Goal: Task Accomplishment & Management: Manage account settings

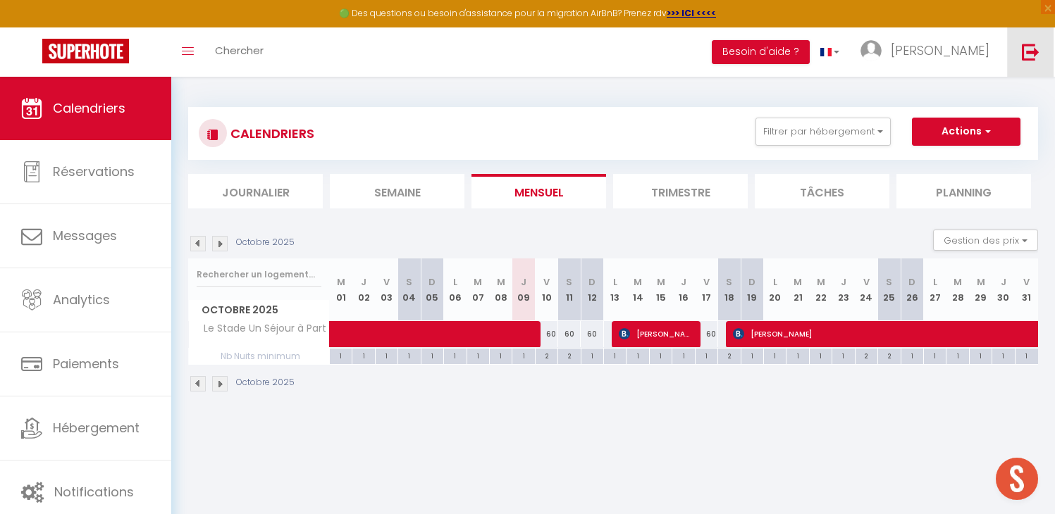
click at [1033, 45] on img at bounding box center [1031, 52] width 18 height 18
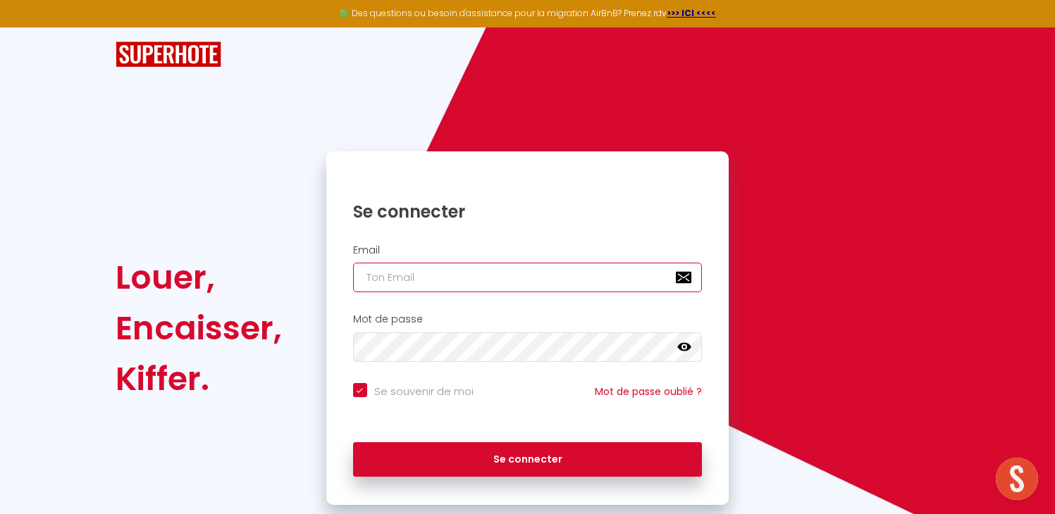
click at [391, 279] on input "email" at bounding box center [528, 278] width 350 height 30
paste input "[EMAIL_ADDRESS][DOMAIN_NAME]"
type input "[EMAIL_ADDRESS][DOMAIN_NAME]"
checkbox input "true"
type input "[EMAIL_ADDRESS][DOMAIN_NAME]"
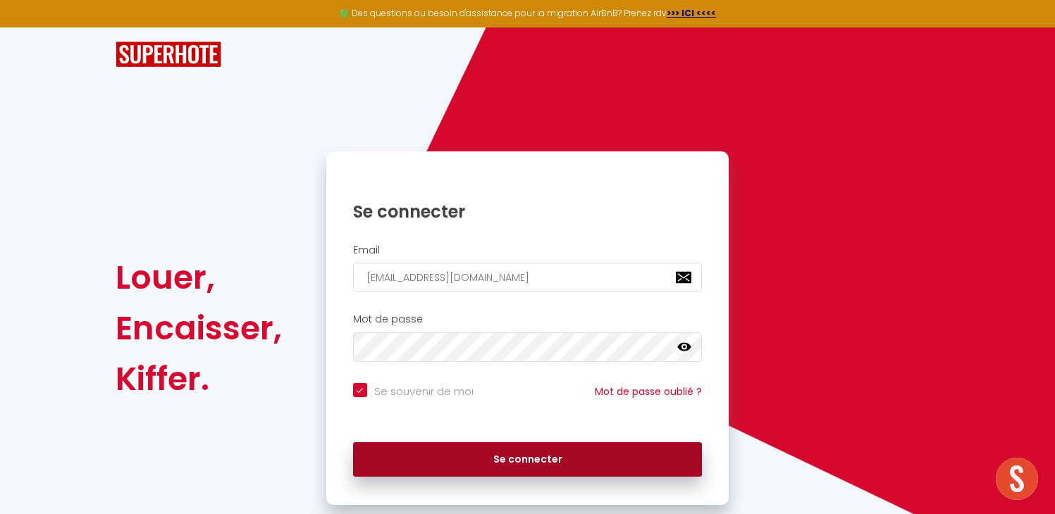
click at [431, 453] on button "Se connecter" at bounding box center [528, 460] width 350 height 35
checkbox input "true"
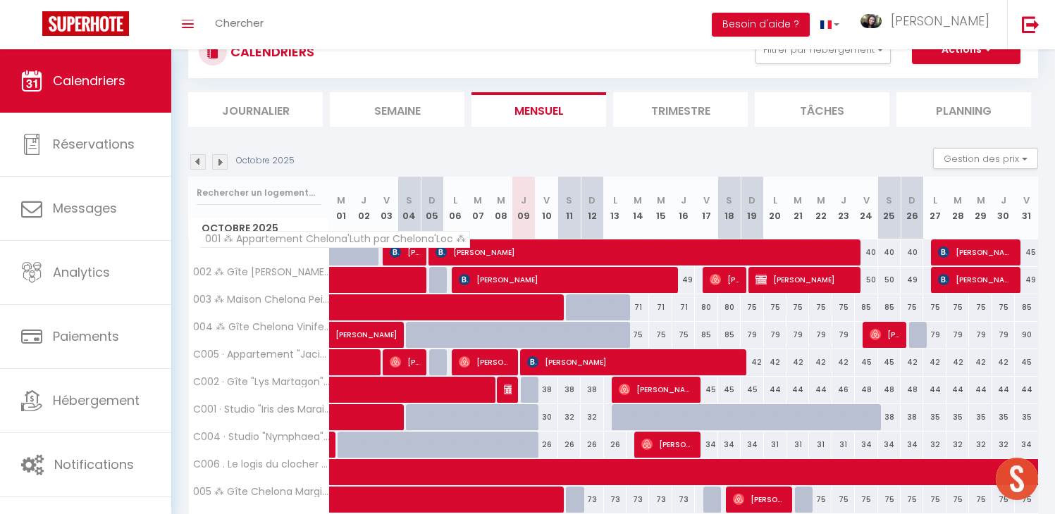
scroll to position [57, 0]
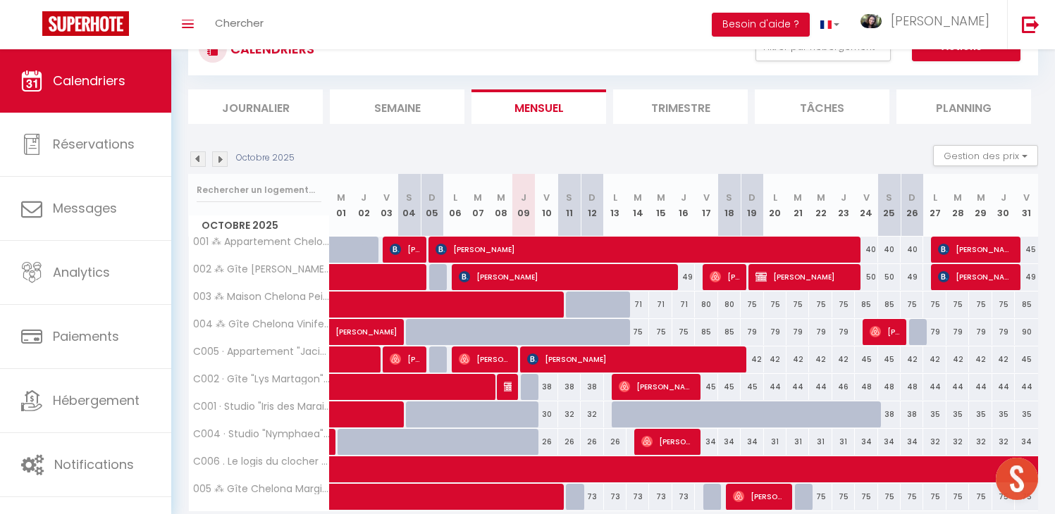
click at [645, 115] on li "Trimestre" at bounding box center [680, 106] width 135 height 35
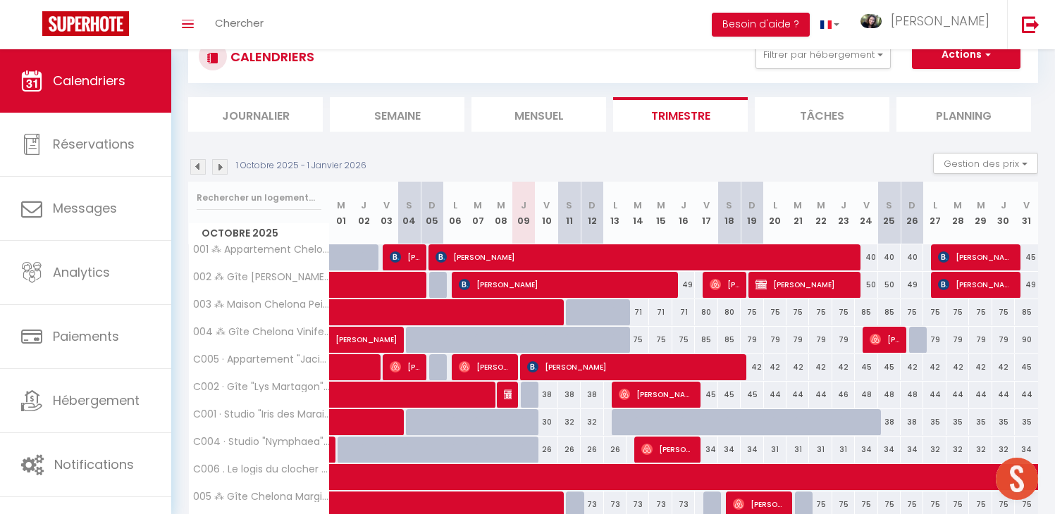
scroll to position [57, 0]
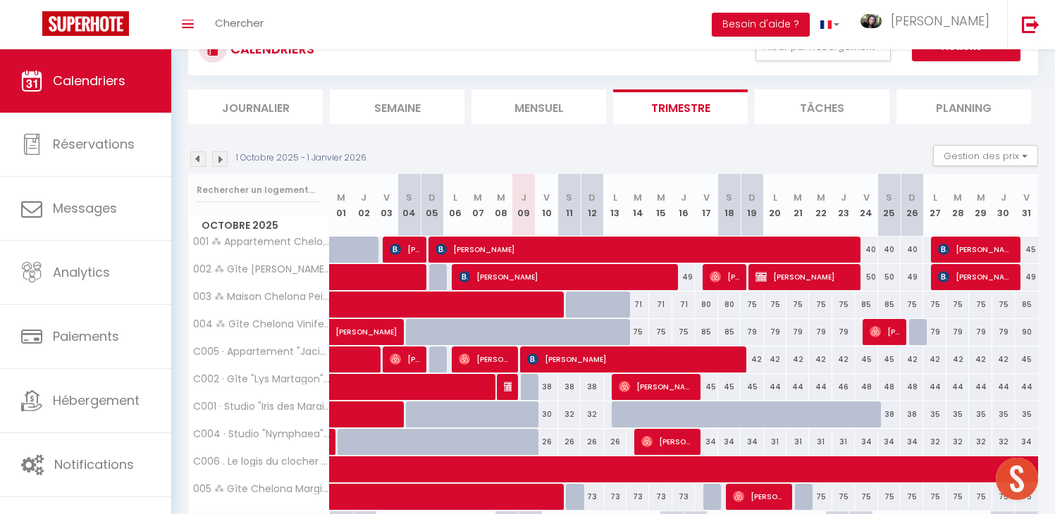
click at [204, 156] on img at bounding box center [198, 160] width 16 height 16
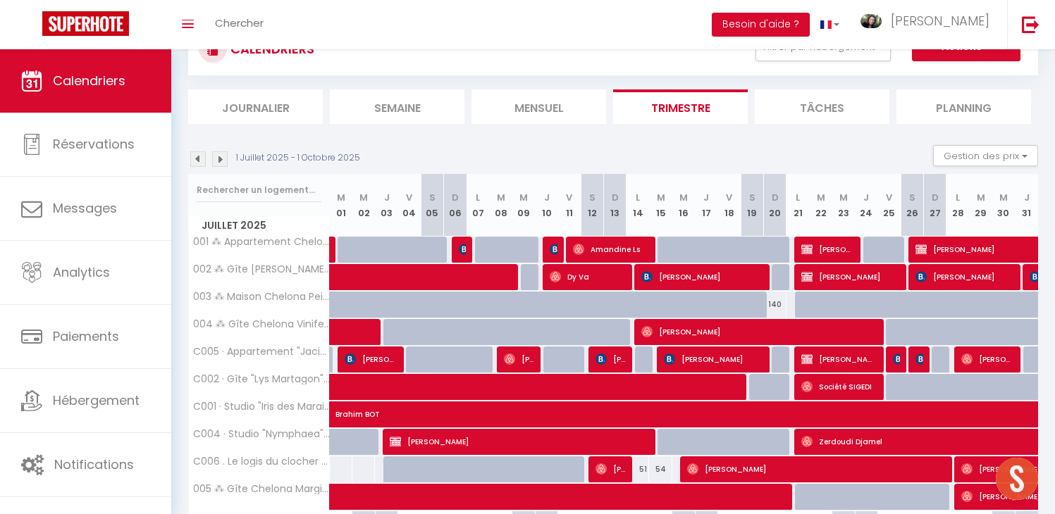
click at [202, 156] on img at bounding box center [198, 160] width 16 height 16
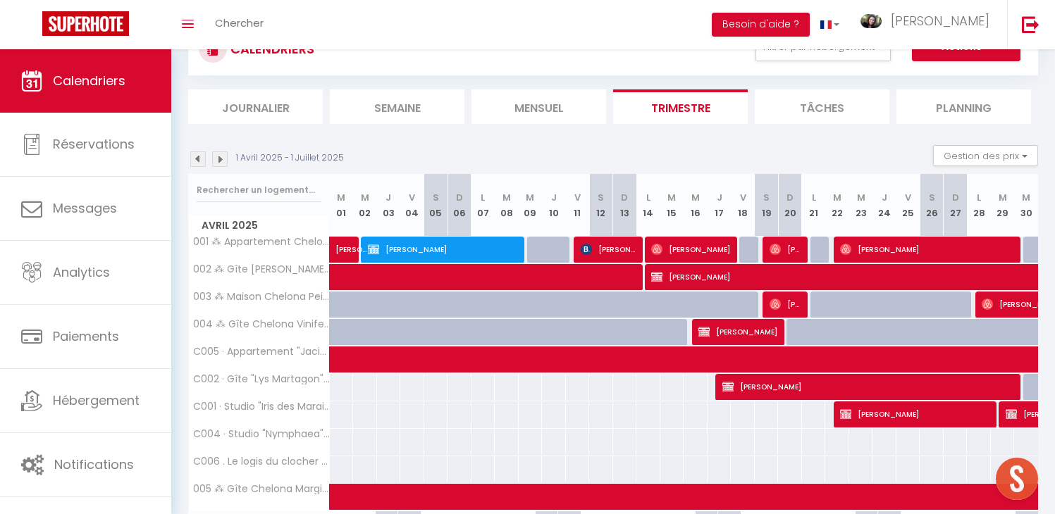
click at [202, 156] on img at bounding box center [198, 160] width 16 height 16
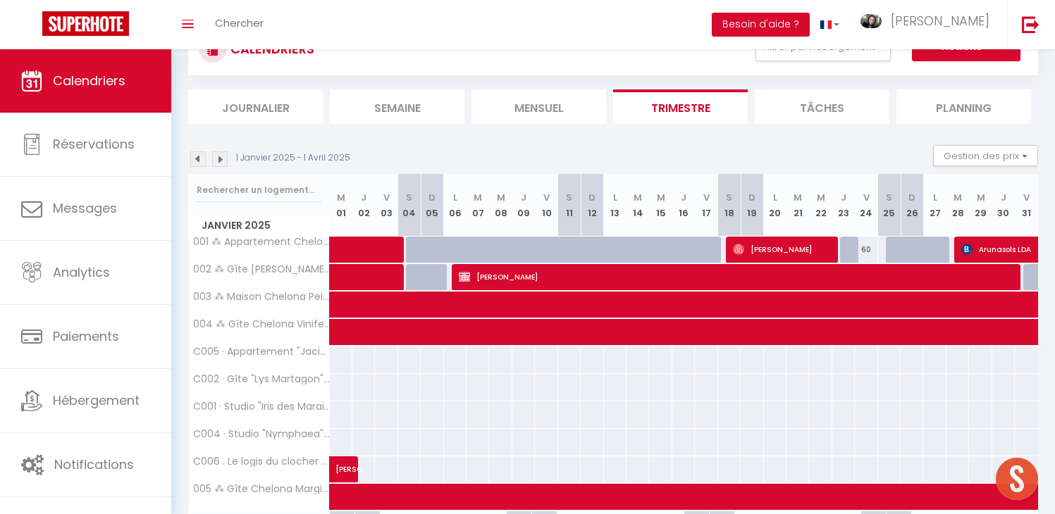
click at [210, 154] on div "1 Janvier 2025 - 1 Avril 2025" at bounding box center [271, 160] width 166 height 16
click at [200, 159] on img at bounding box center [198, 160] width 16 height 16
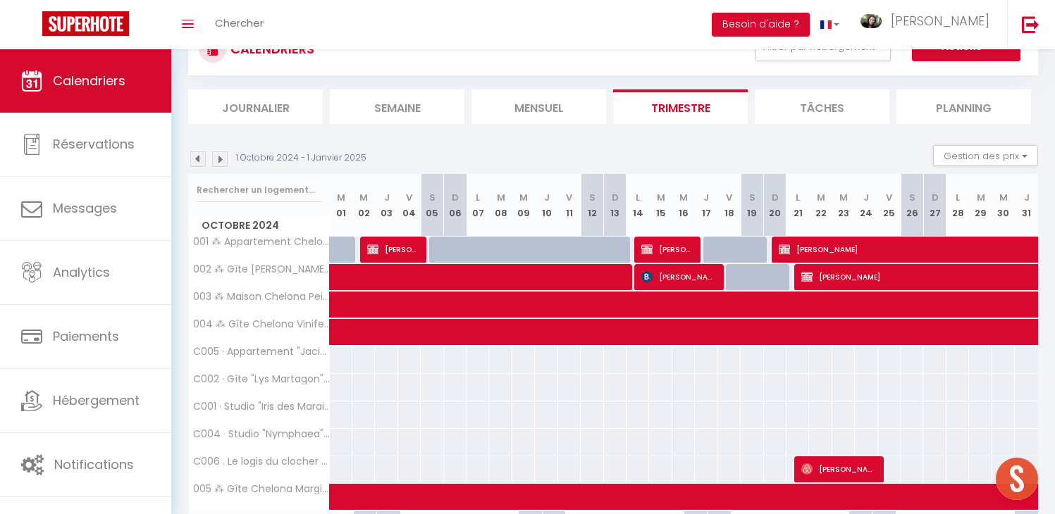
click at [200, 159] on img at bounding box center [198, 160] width 16 height 16
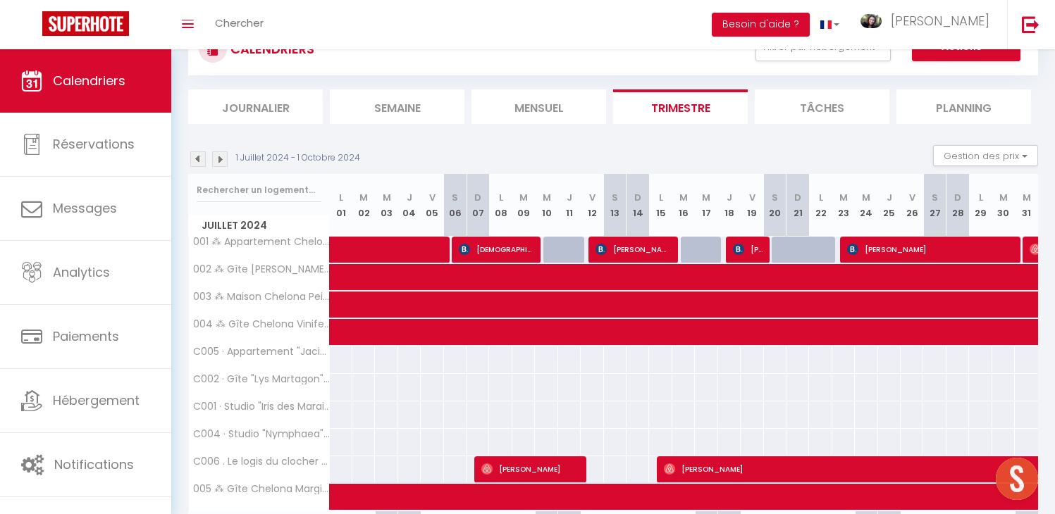
click at [200, 159] on img at bounding box center [198, 160] width 16 height 16
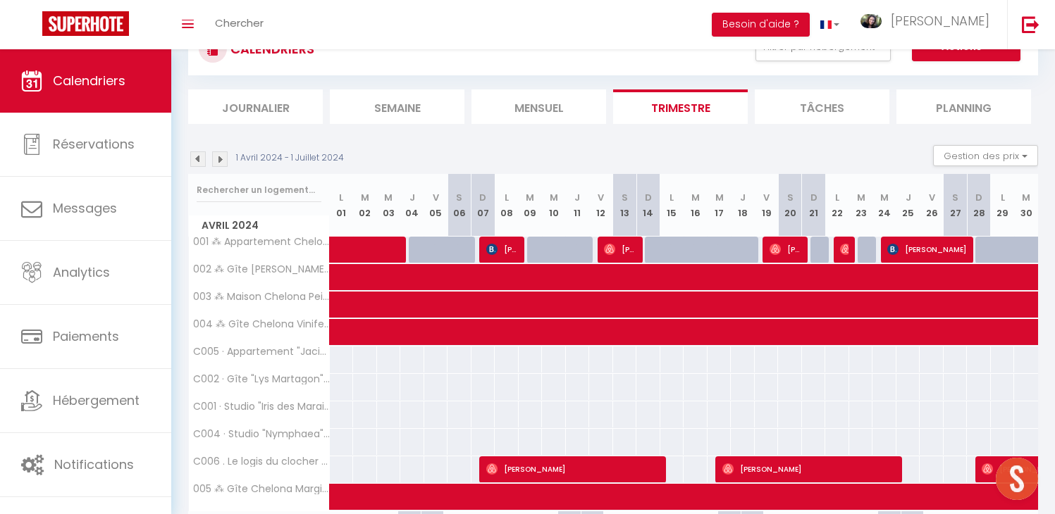
click at [200, 159] on img at bounding box center [198, 160] width 16 height 16
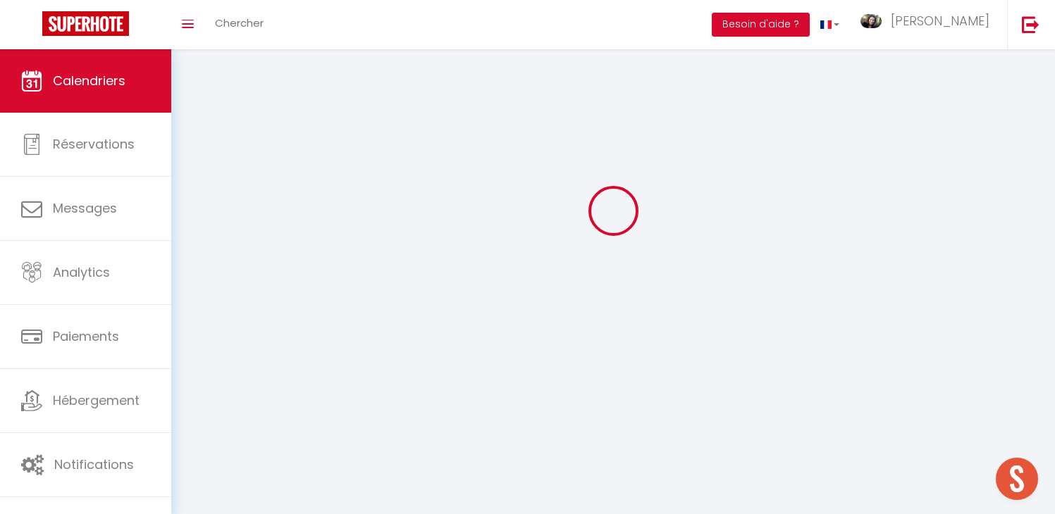
select select
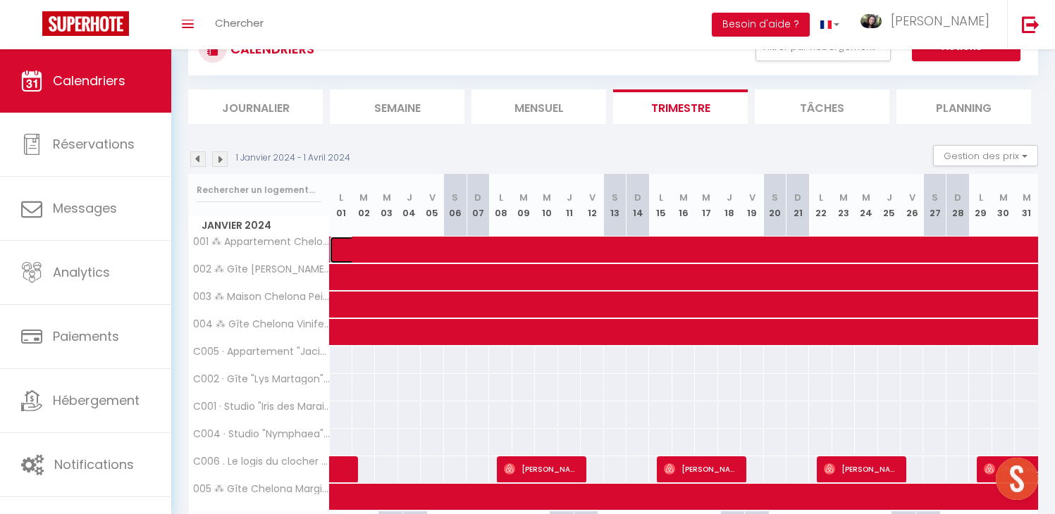
select select "OK"
select select "KO"
select select "0"
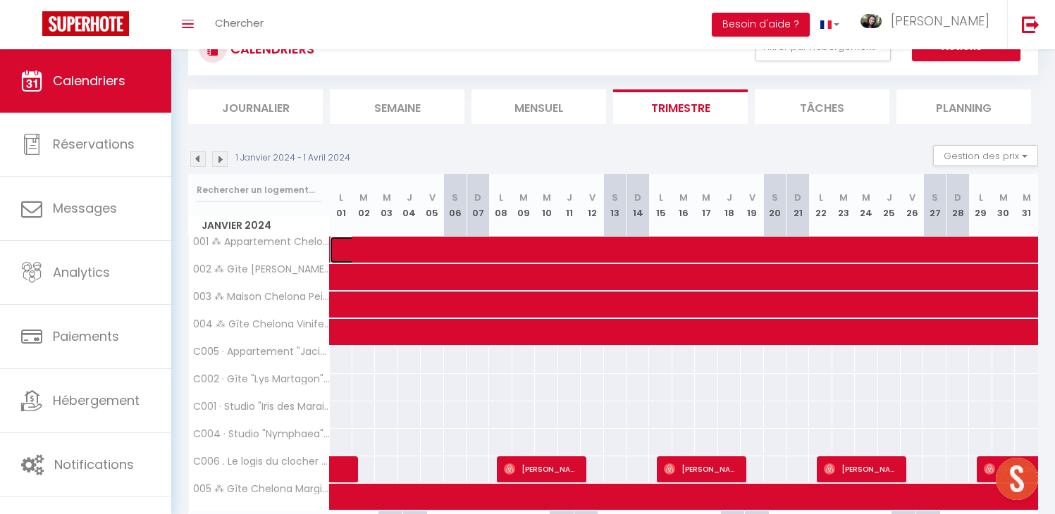
select select "1"
select select
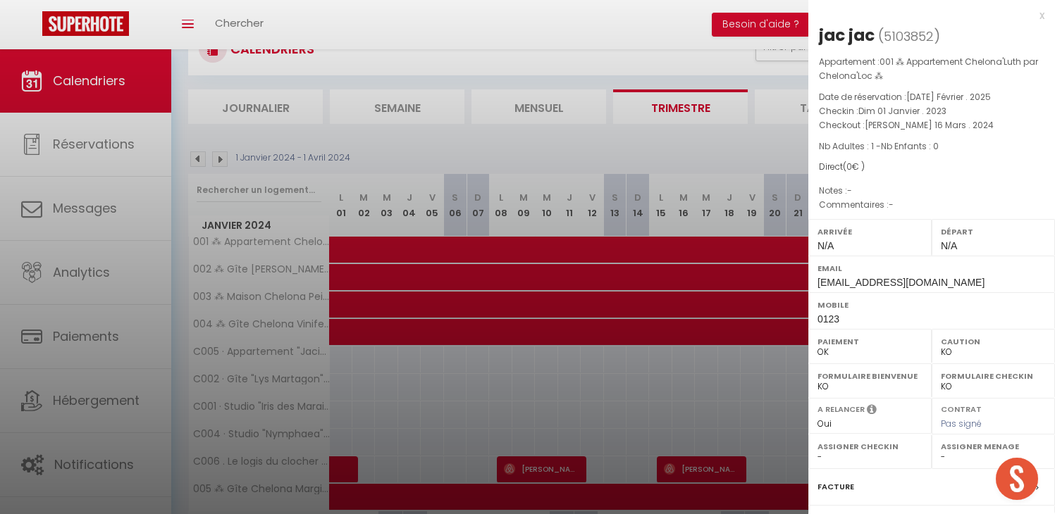
click at [1030, 18] on div "x" at bounding box center [926, 15] width 236 height 17
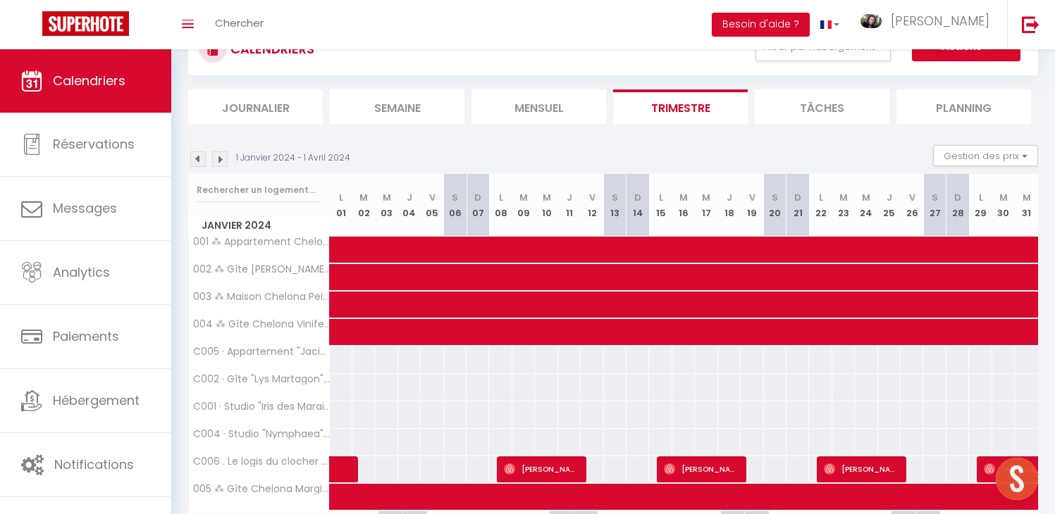
scroll to position [29, 0]
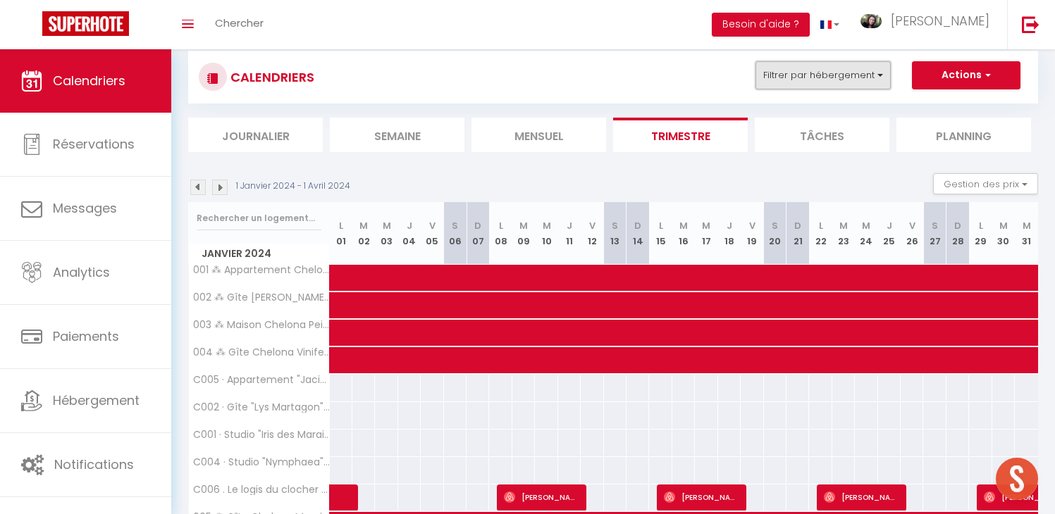
click at [801, 85] on button "Filtrer par hébergement" at bounding box center [822, 75] width 135 height 28
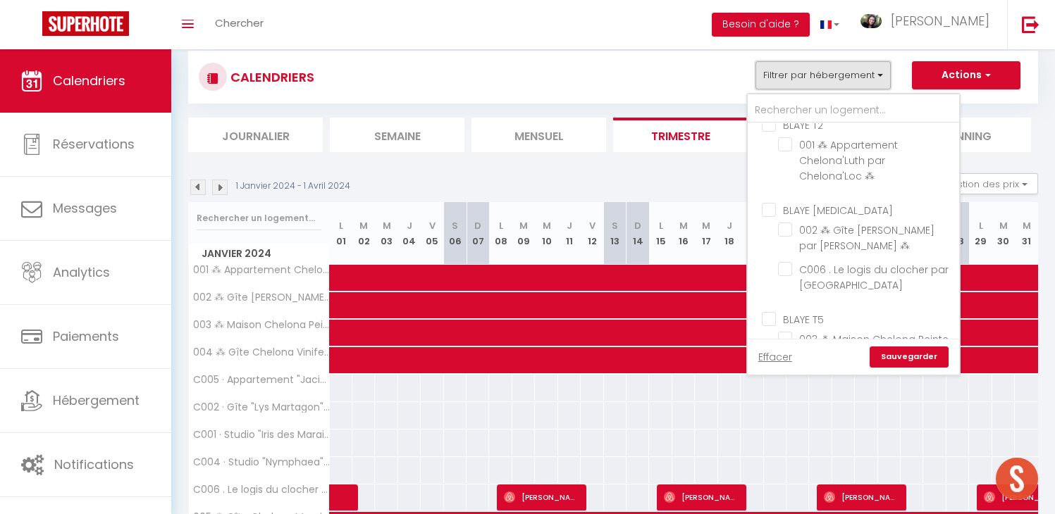
scroll to position [16, 0]
click at [772, 210] on input "BLAYE [MEDICAL_DATA]" at bounding box center [867, 207] width 211 height 14
checkbox input "true"
checkbox input "false"
checkbox input "true"
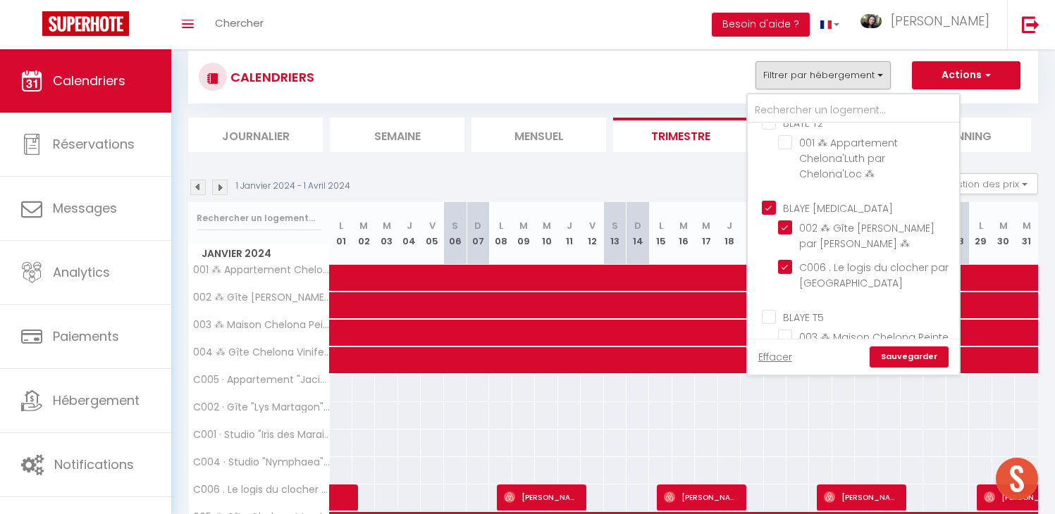
checkbox input "true"
checkbox input "false"
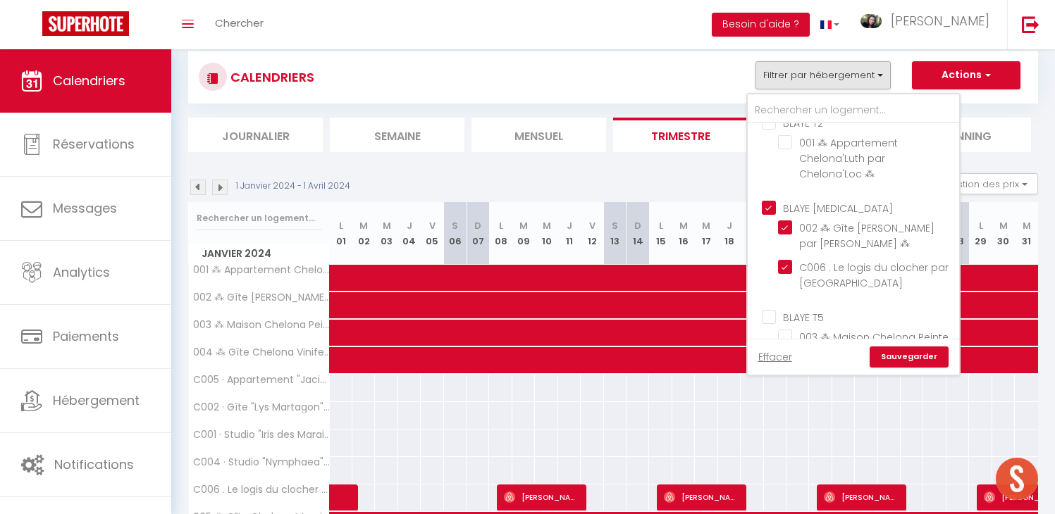
checkbox input "false"
click at [882, 355] on link "Sauvegarder" at bounding box center [909, 357] width 79 height 21
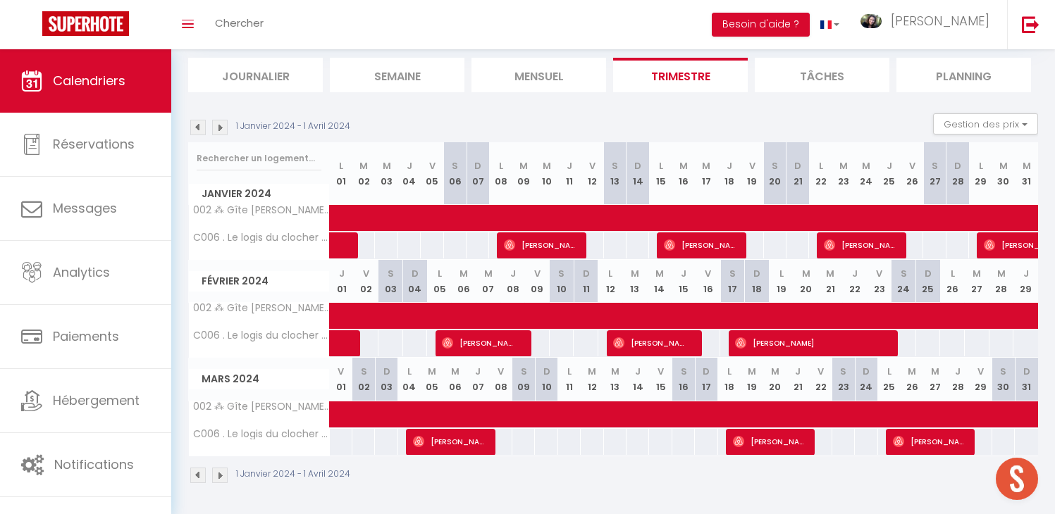
scroll to position [87, 0]
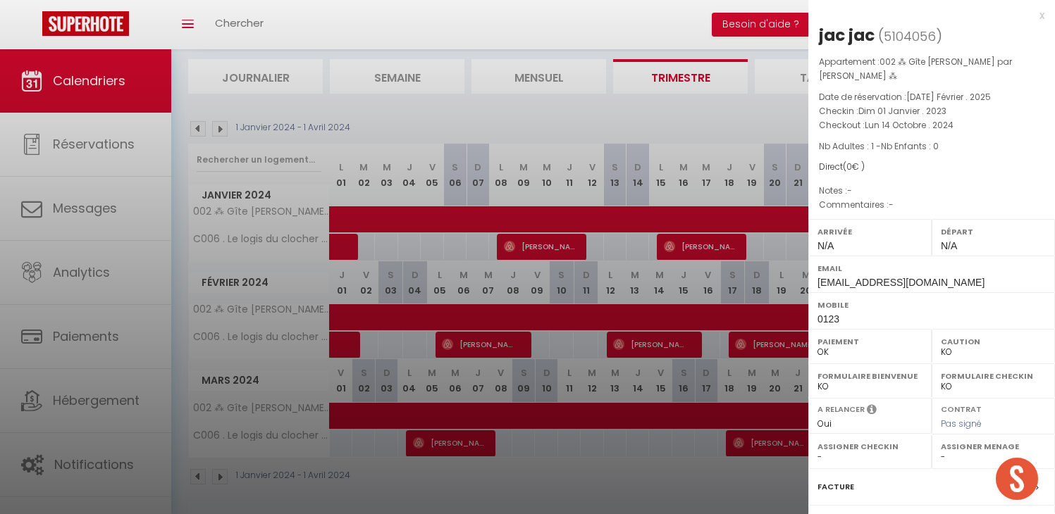
click at [566, 132] on div at bounding box center [527, 257] width 1055 height 514
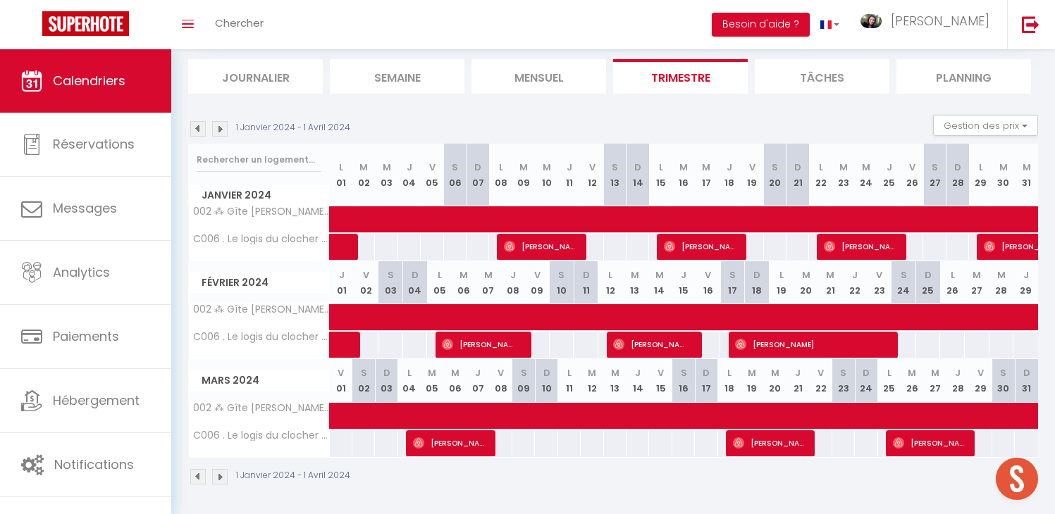
click at [197, 128] on img at bounding box center [198, 129] width 16 height 16
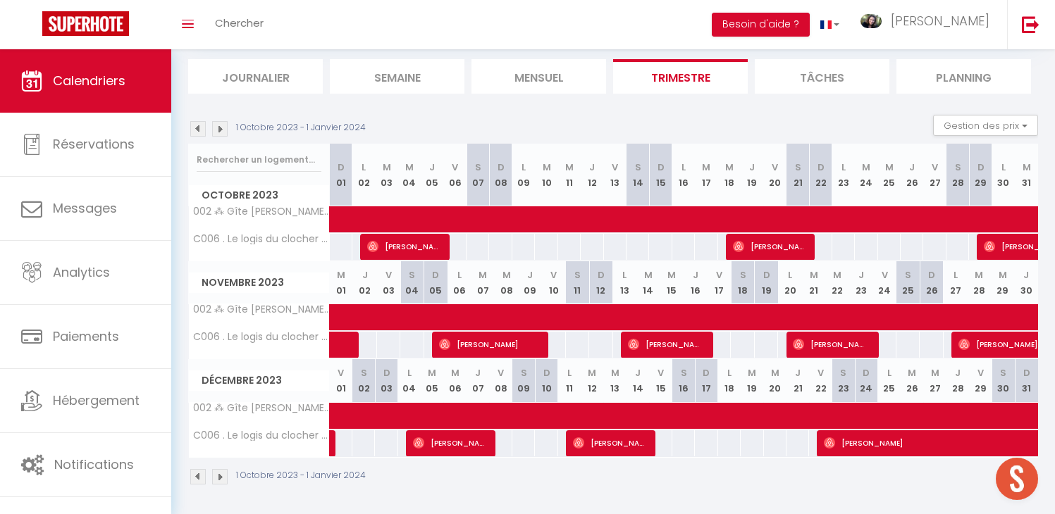
click at [197, 128] on img at bounding box center [198, 129] width 16 height 16
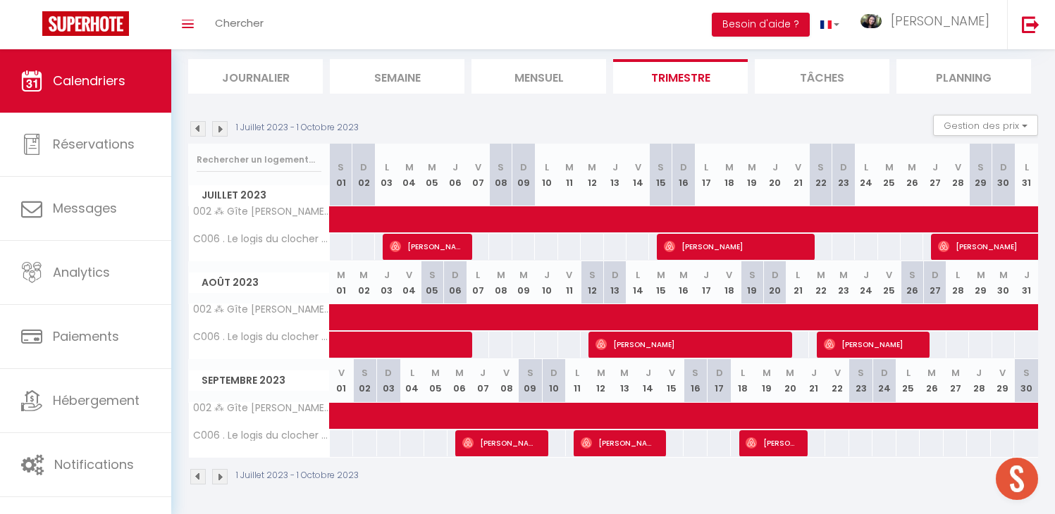
click at [197, 128] on img at bounding box center [198, 129] width 16 height 16
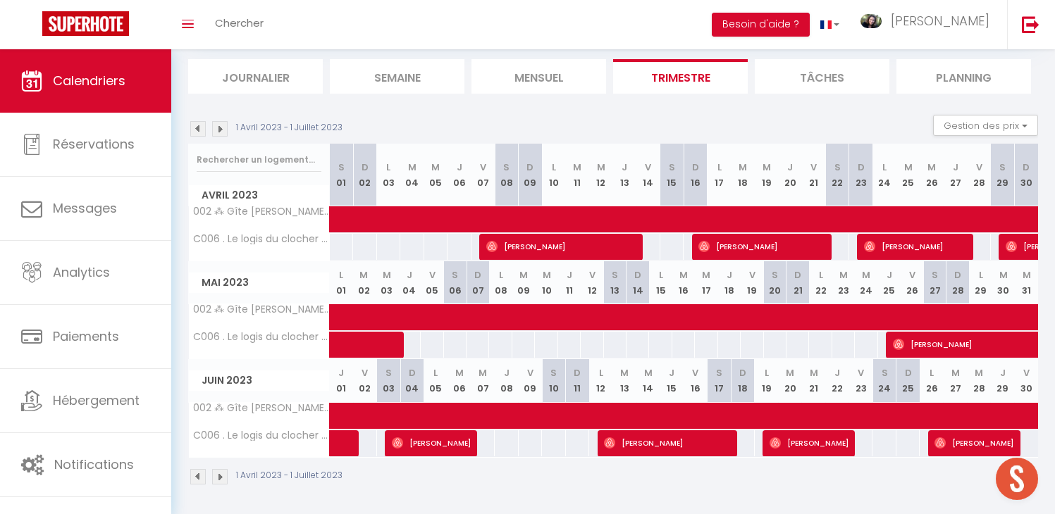
click at [197, 128] on img at bounding box center [198, 129] width 16 height 16
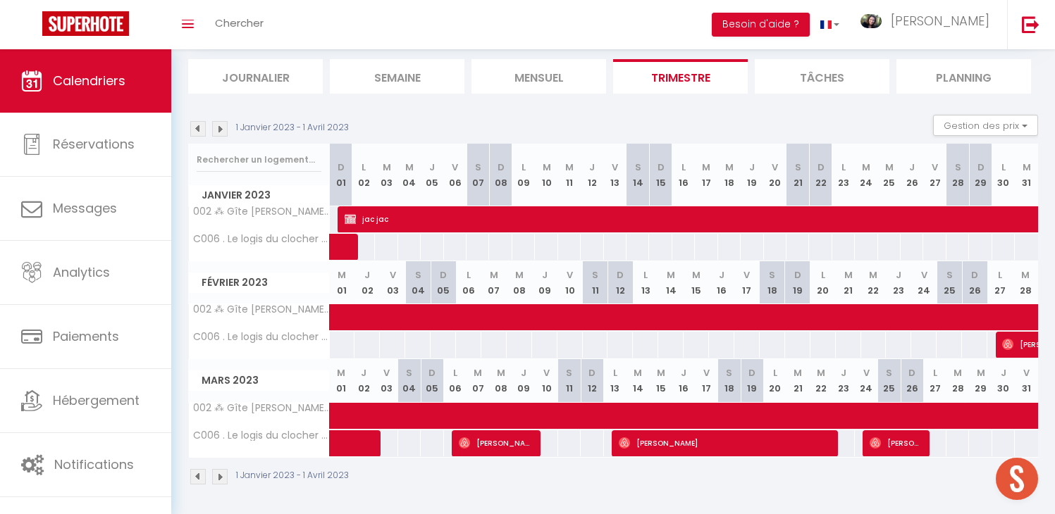
click at [197, 128] on img at bounding box center [198, 129] width 16 height 16
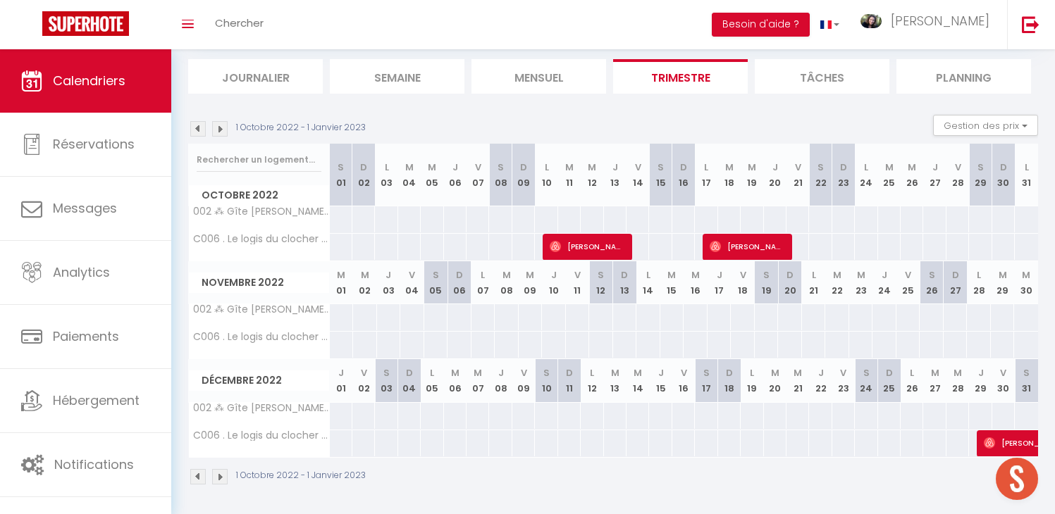
click at [197, 128] on img at bounding box center [198, 129] width 16 height 16
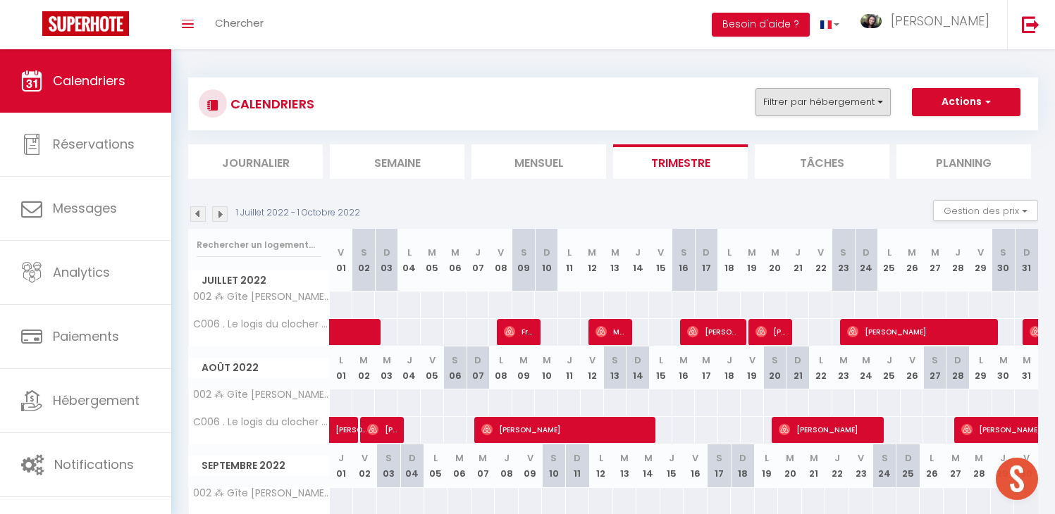
scroll to position [0, 0]
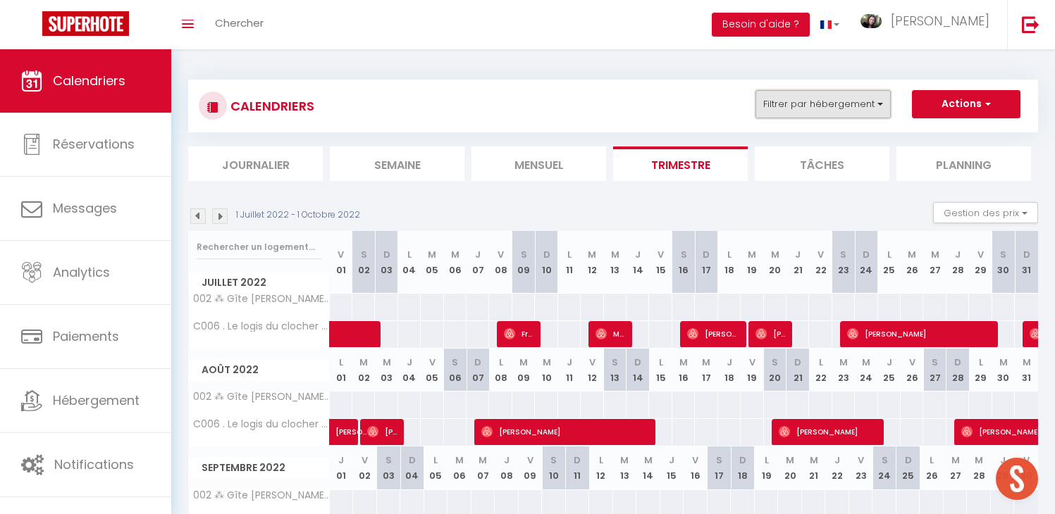
click at [805, 101] on button "Filtrer par hébergement" at bounding box center [822, 104] width 135 height 28
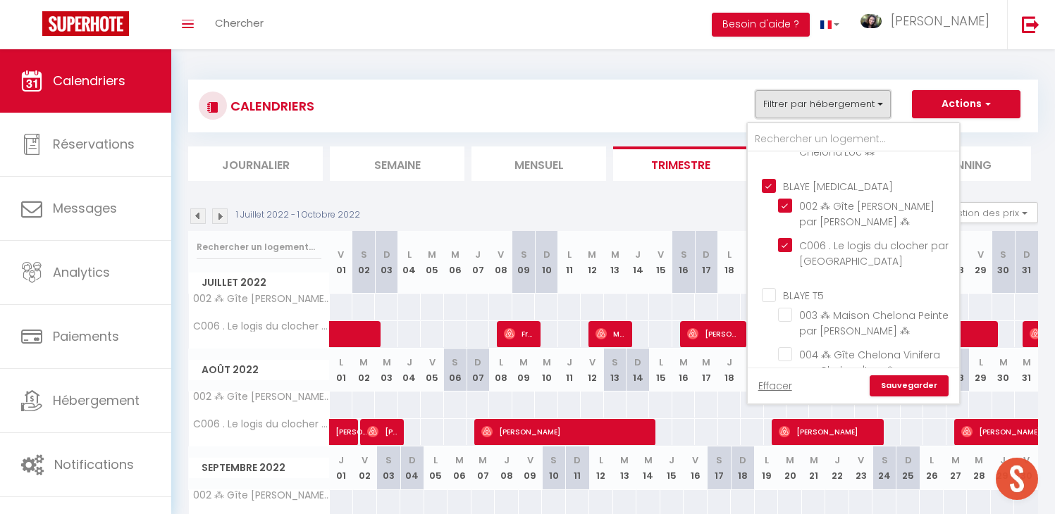
scroll to position [73, 0]
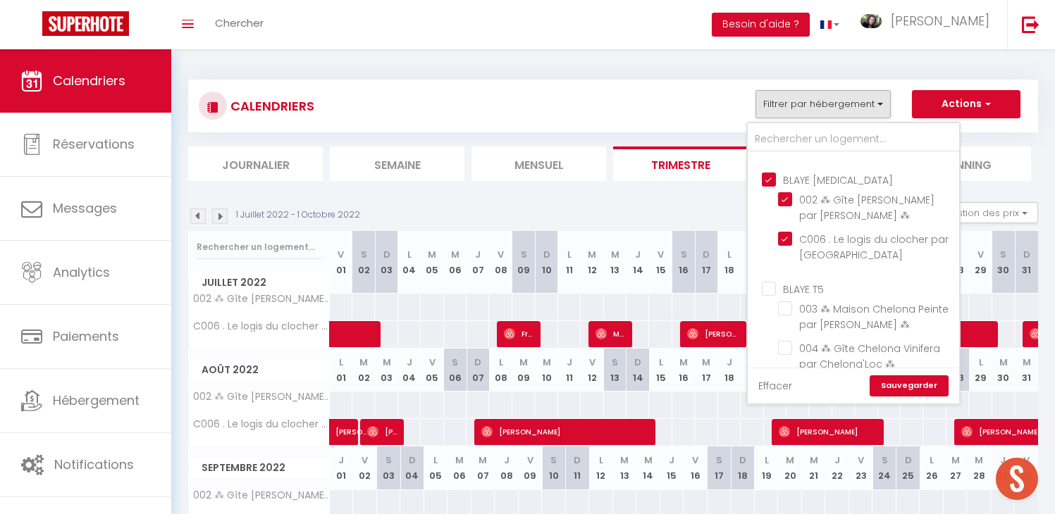
click at [781, 383] on link "Effacer" at bounding box center [775, 386] width 34 height 16
checkbox input "false"
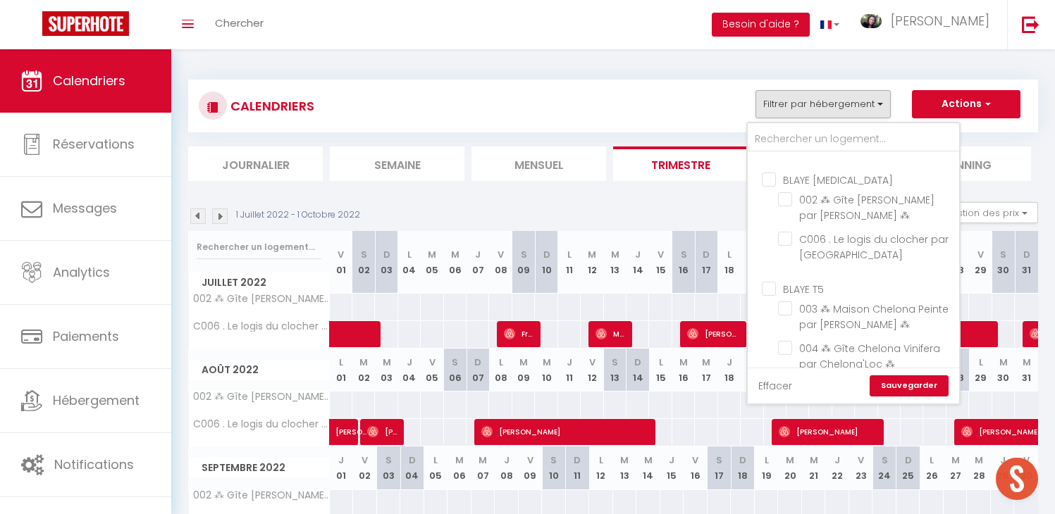
checkbox input "false"
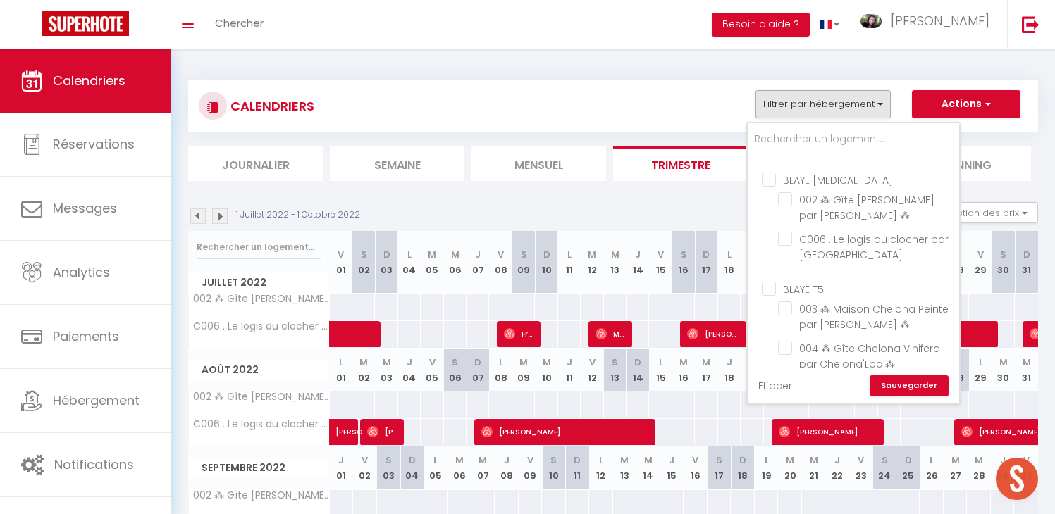
checkbox input "false"
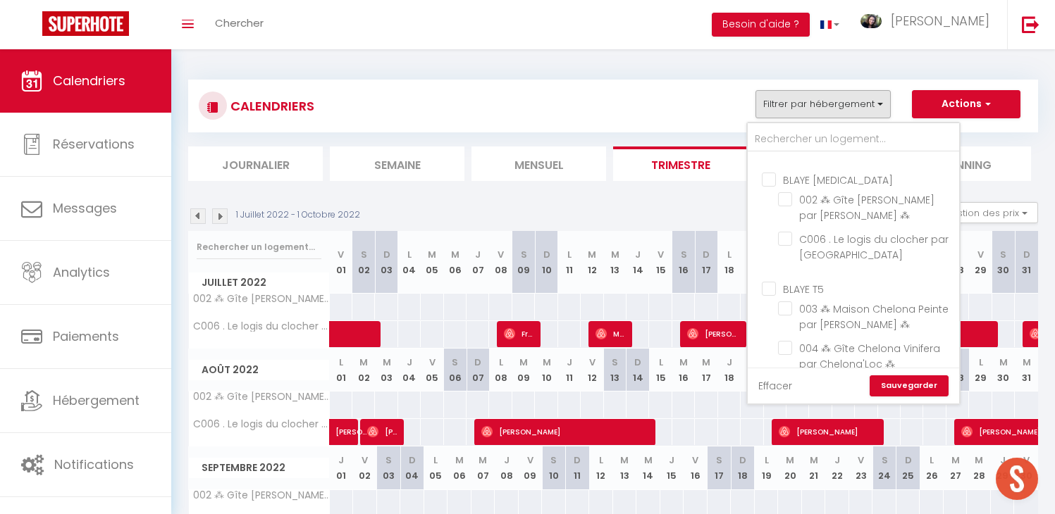
checkbox input "false"
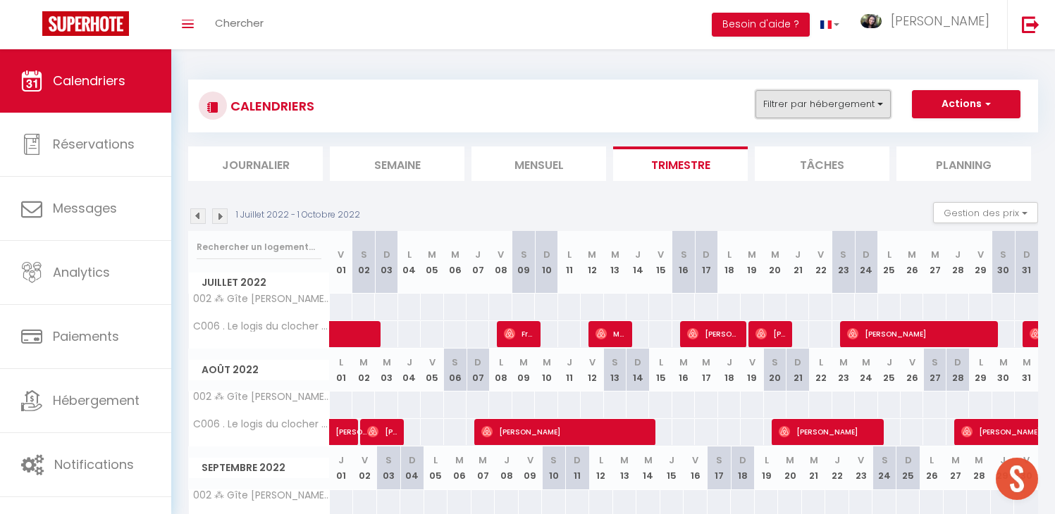
click at [817, 110] on button "Filtrer par hébergement" at bounding box center [822, 104] width 135 height 28
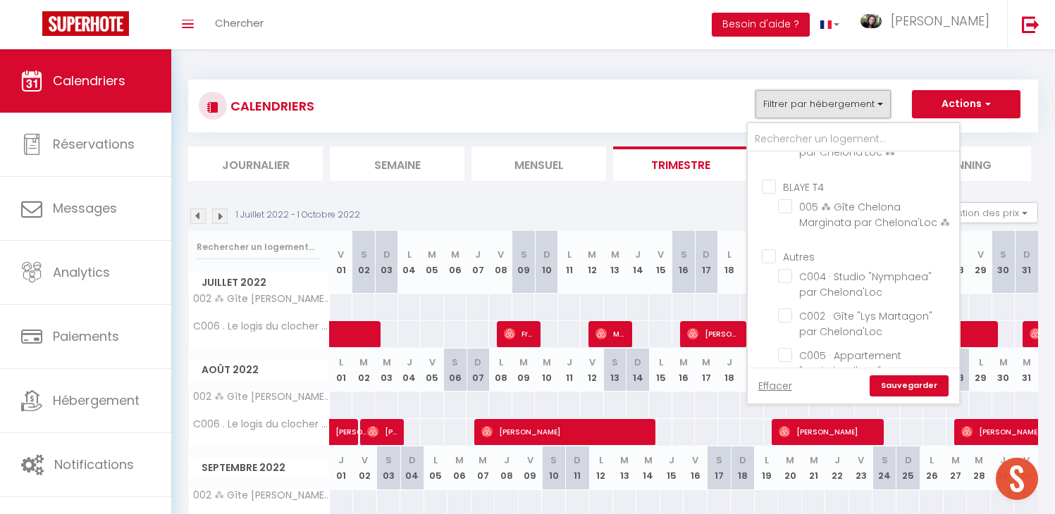
scroll to position [291, 0]
click at [772, 186] on input "BLAYE T4" at bounding box center [867, 179] width 211 height 14
checkbox input "true"
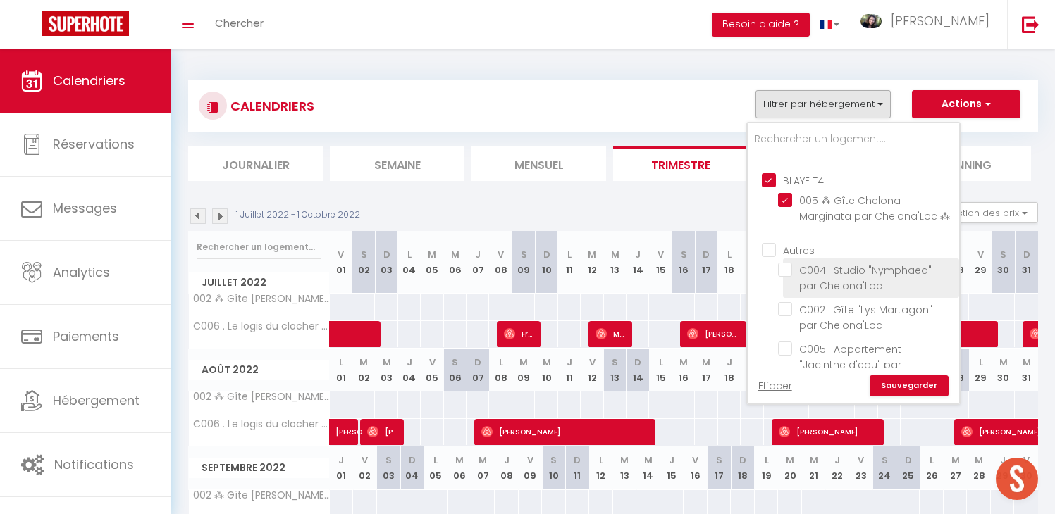
checkbox input "false"
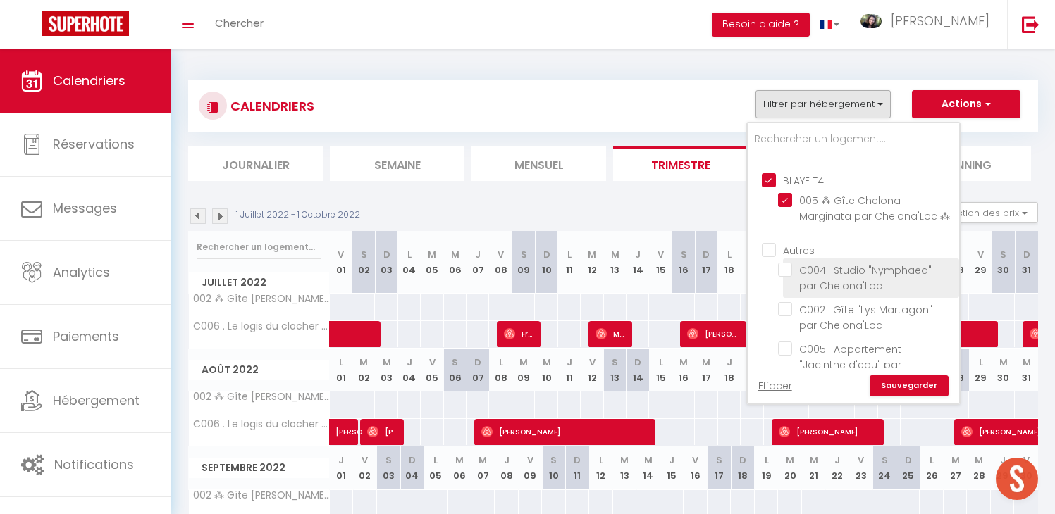
checkbox input "true"
checkbox input "false"
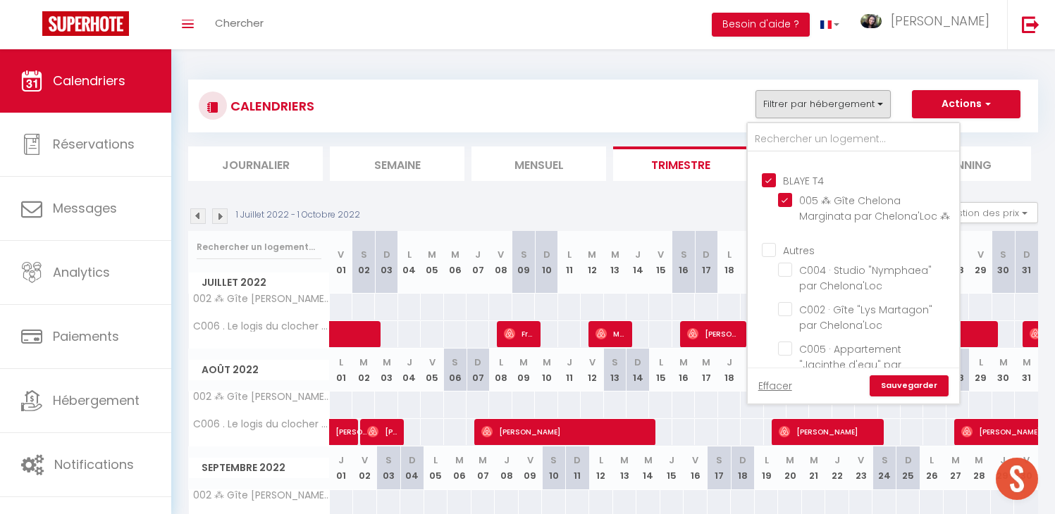
click at [891, 390] on link "Sauvegarder" at bounding box center [909, 386] width 79 height 21
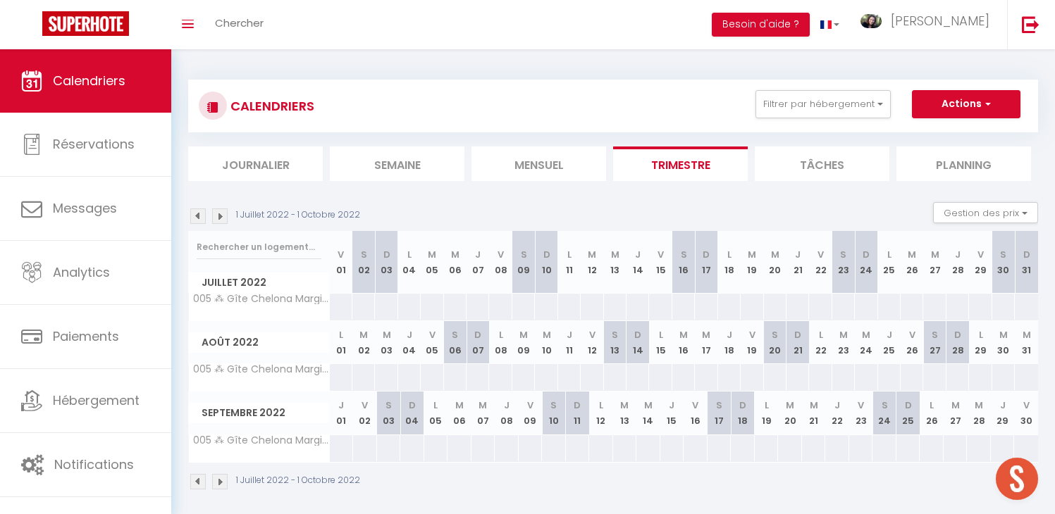
click at [209, 215] on div "1 Juillet 2022 - 1 Octobre 2022" at bounding box center [276, 217] width 176 height 16
click at [197, 216] on img at bounding box center [198, 217] width 16 height 16
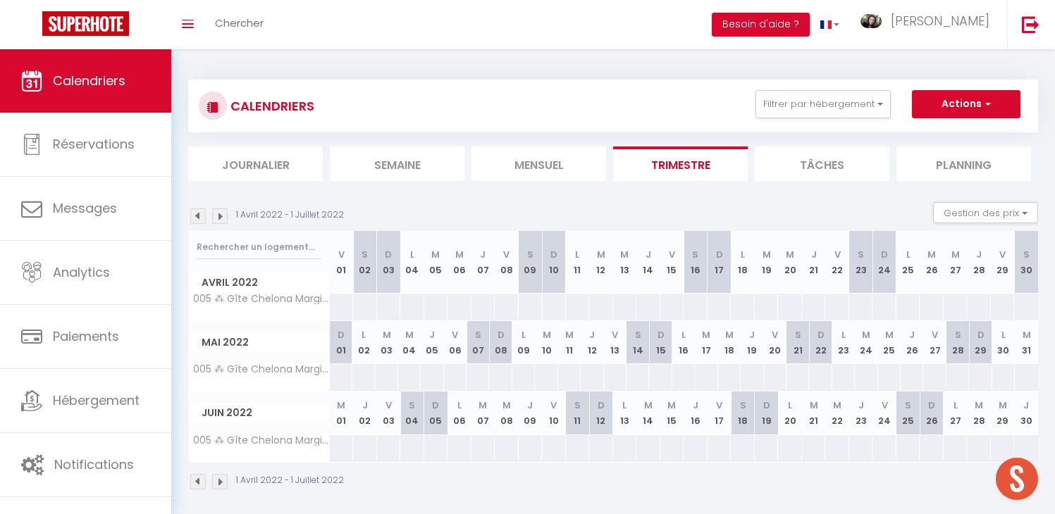
click at [197, 216] on img at bounding box center [198, 217] width 16 height 16
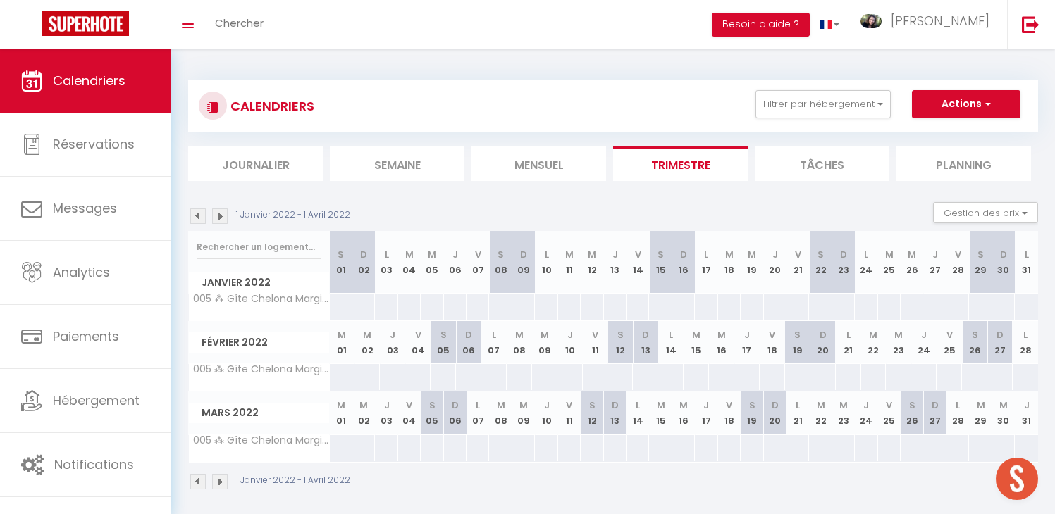
click at [197, 216] on img at bounding box center [198, 217] width 16 height 16
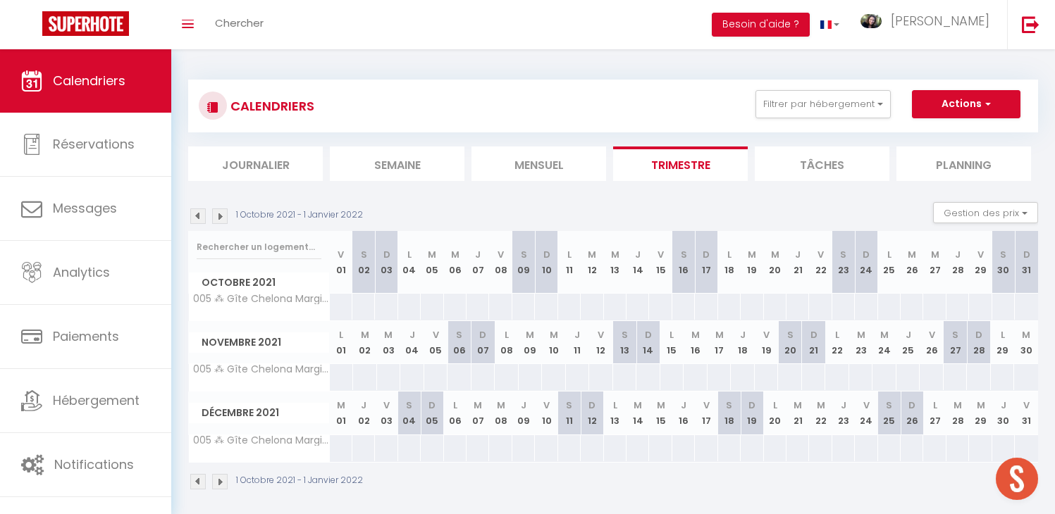
click at [197, 216] on img at bounding box center [198, 217] width 16 height 16
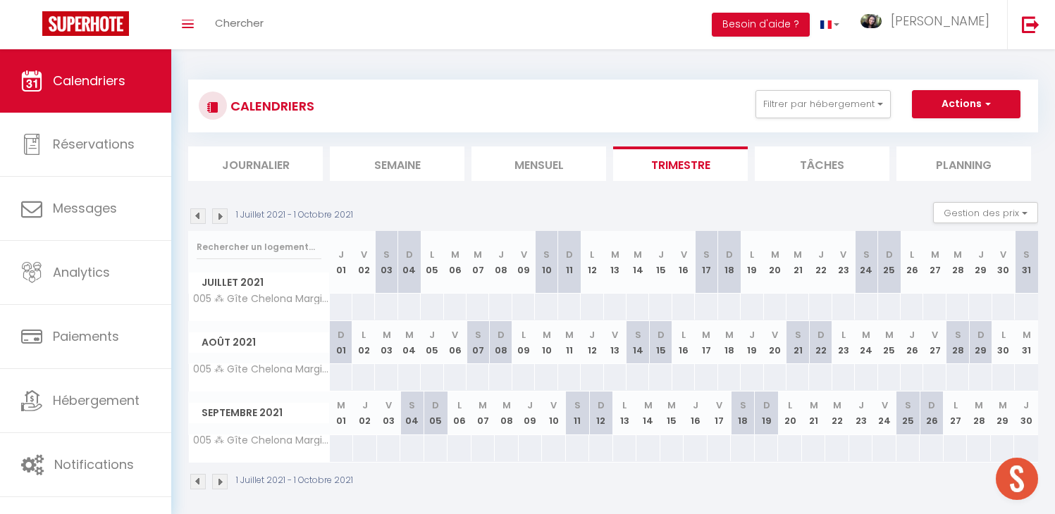
click at [197, 216] on img at bounding box center [198, 217] width 16 height 16
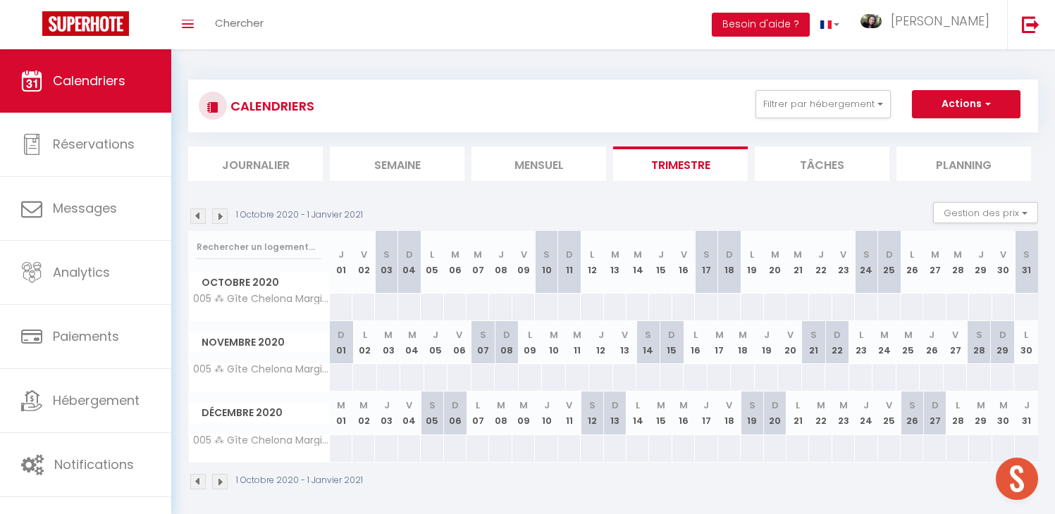
click at [197, 216] on img at bounding box center [198, 217] width 16 height 16
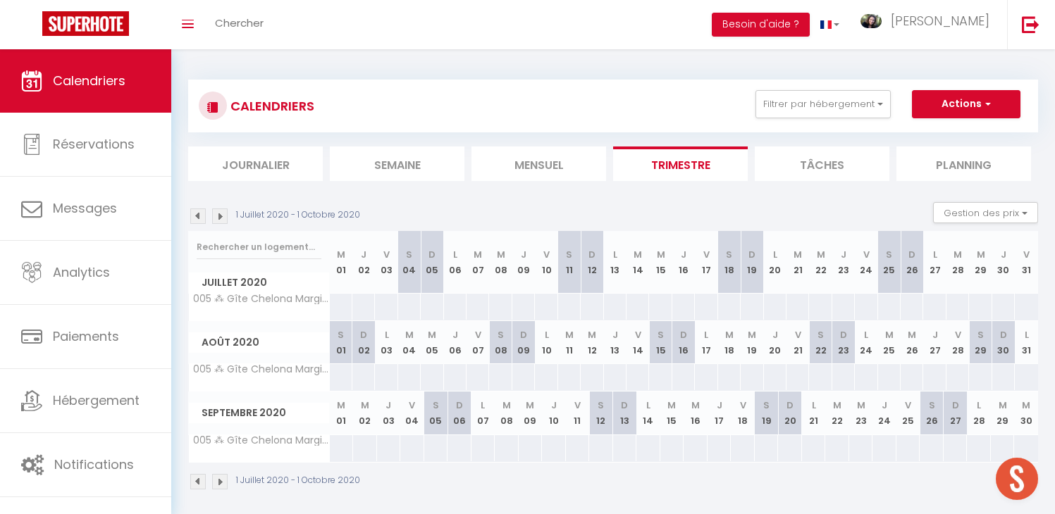
click at [197, 216] on img at bounding box center [198, 217] width 16 height 16
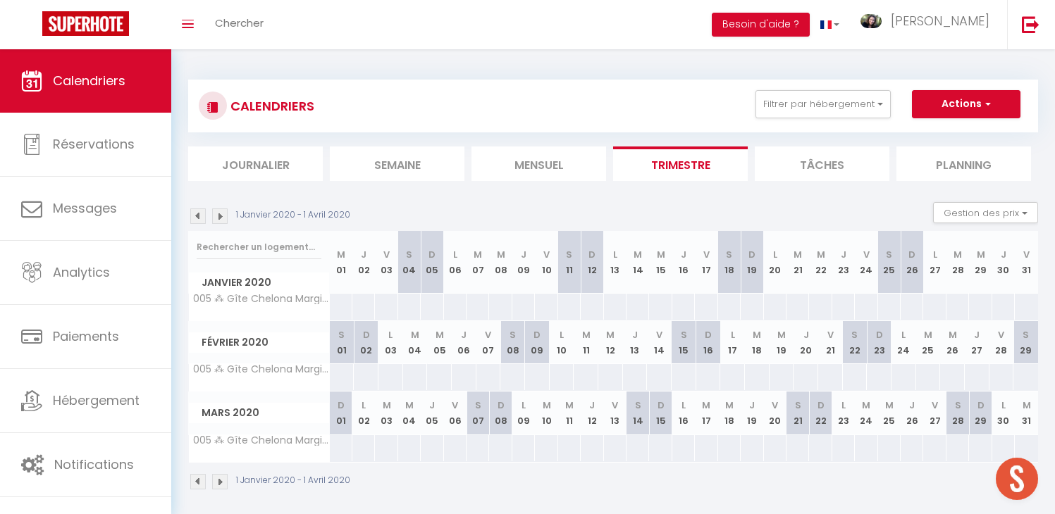
click at [196, 217] on img at bounding box center [198, 217] width 16 height 16
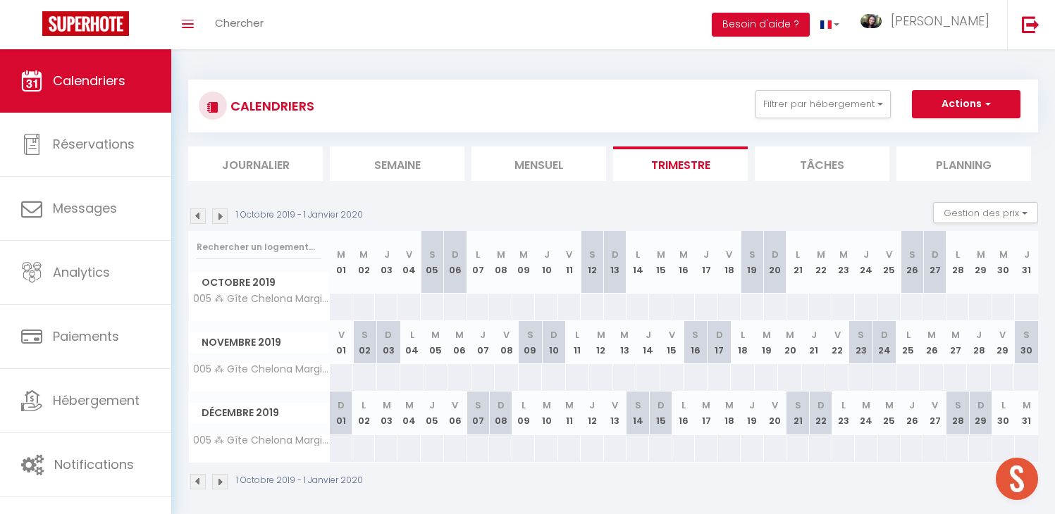
click at [196, 217] on img at bounding box center [198, 217] width 16 height 16
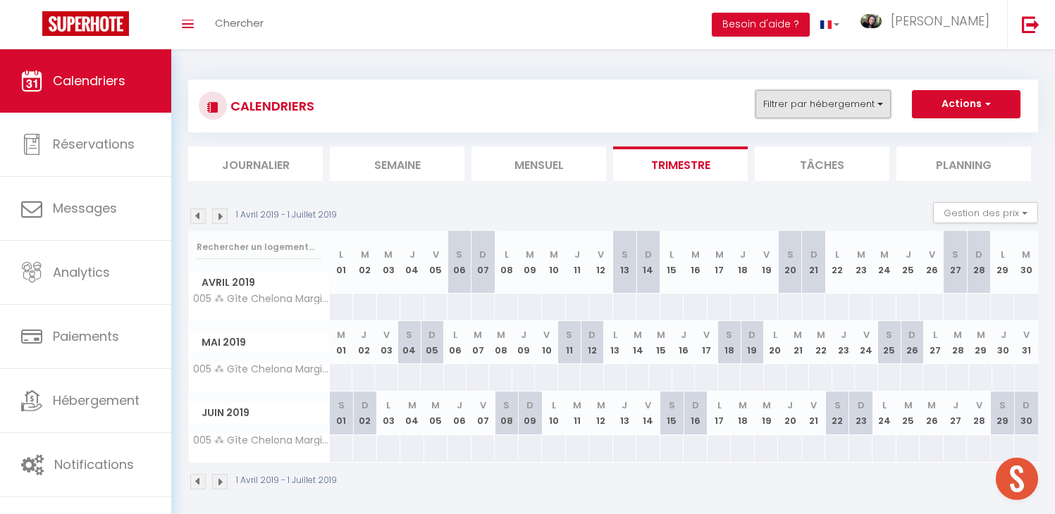
click at [810, 108] on button "Filtrer par hébergement" at bounding box center [822, 104] width 135 height 28
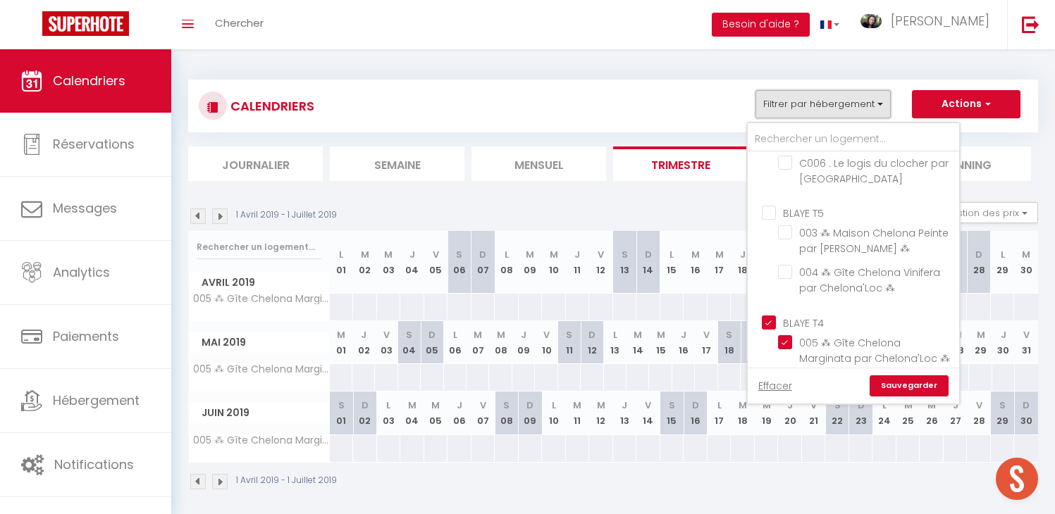
scroll to position [154, 0]
click at [784, 390] on link "Effacer" at bounding box center [775, 386] width 34 height 16
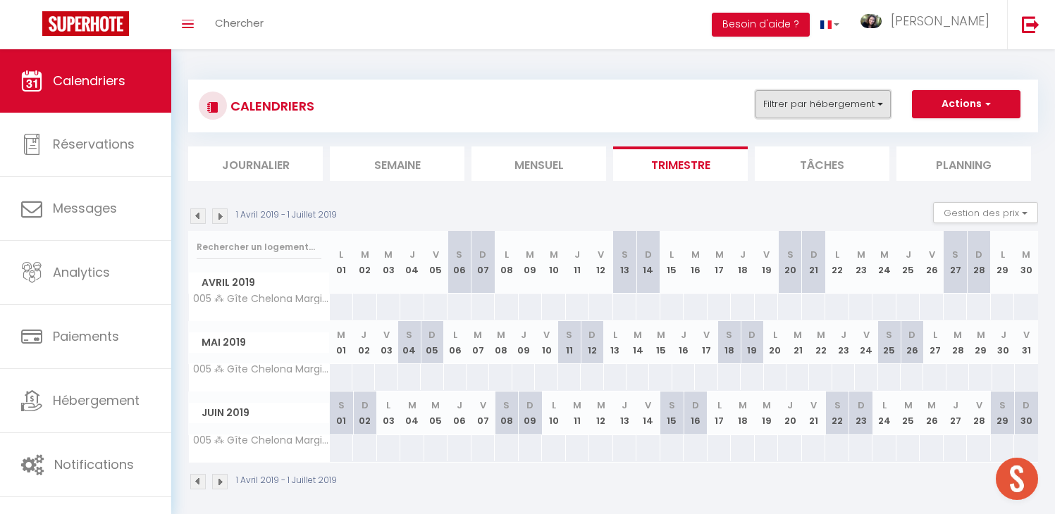
click at [809, 108] on button "Filtrer par hébergement" at bounding box center [822, 104] width 135 height 28
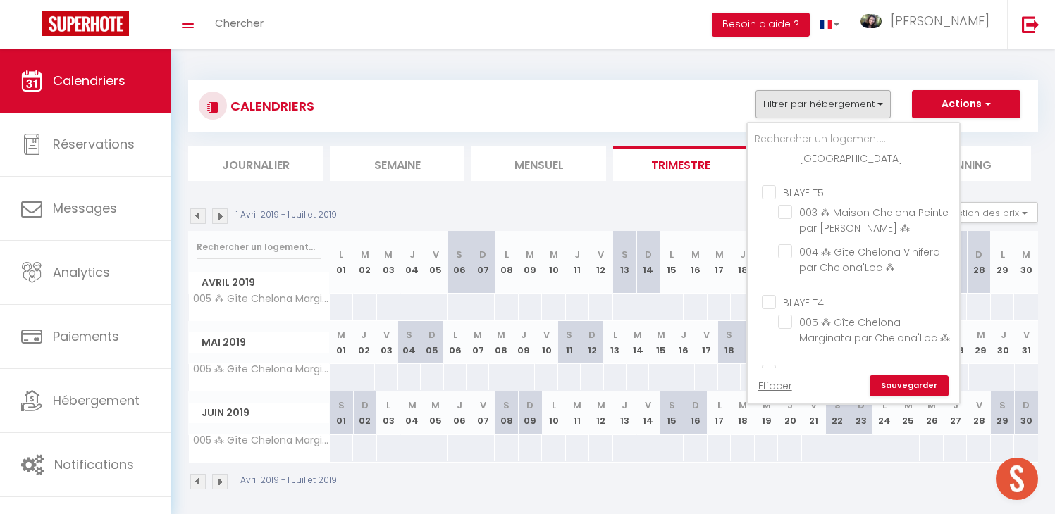
click at [769, 199] on input "BLAYE T5" at bounding box center [867, 192] width 211 height 14
checkbox input "true"
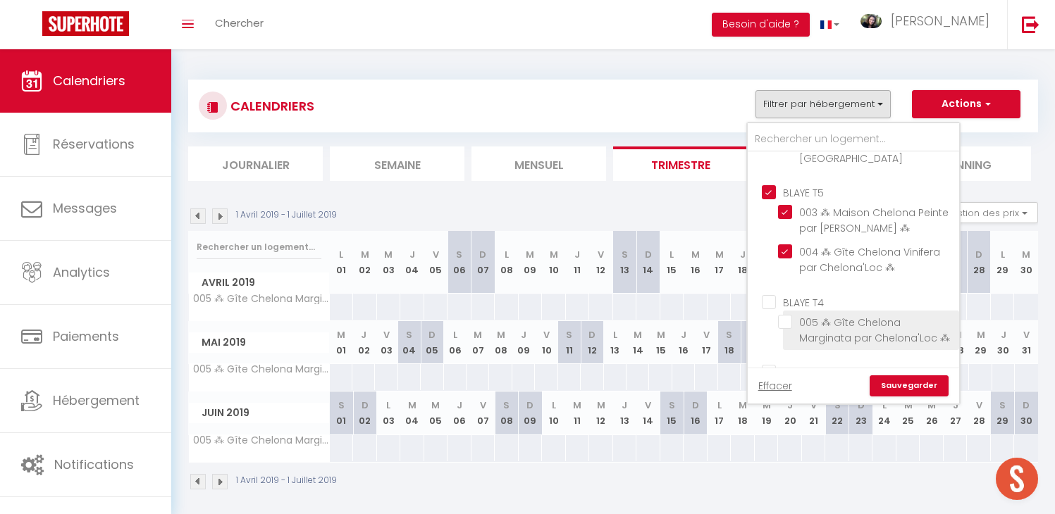
checkbox input "false"
checkbox input "true"
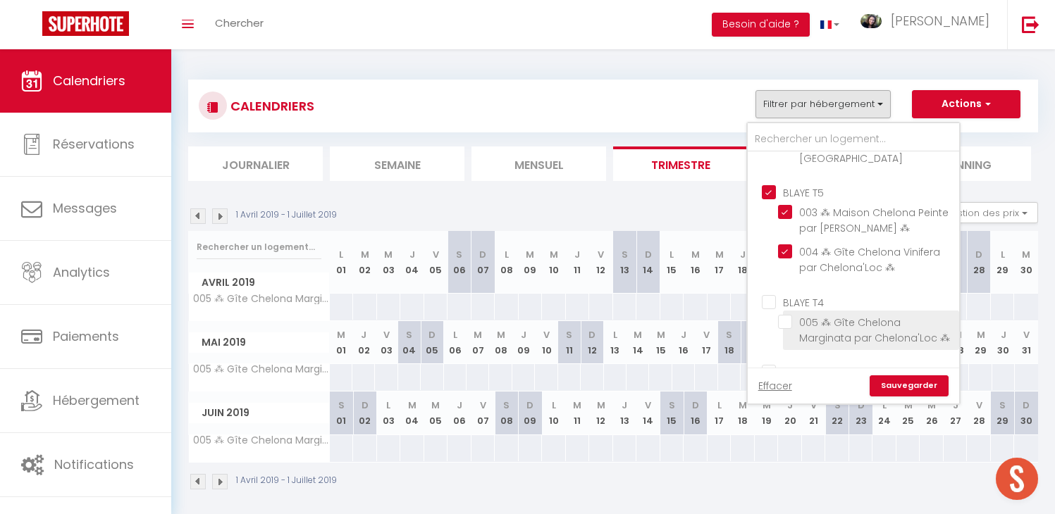
checkbox input "false"
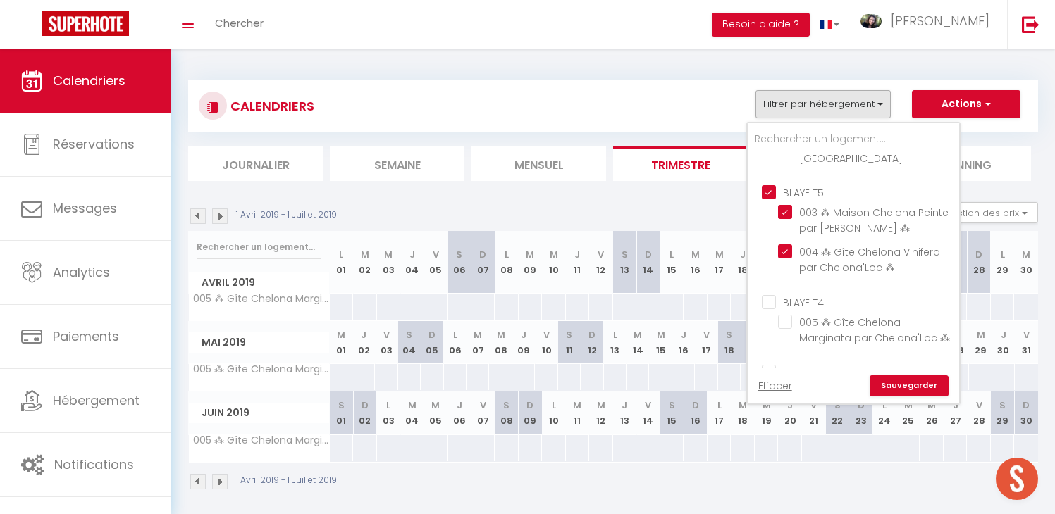
click at [891, 375] on div "Effacer Sauvegarder" at bounding box center [853, 386] width 211 height 36
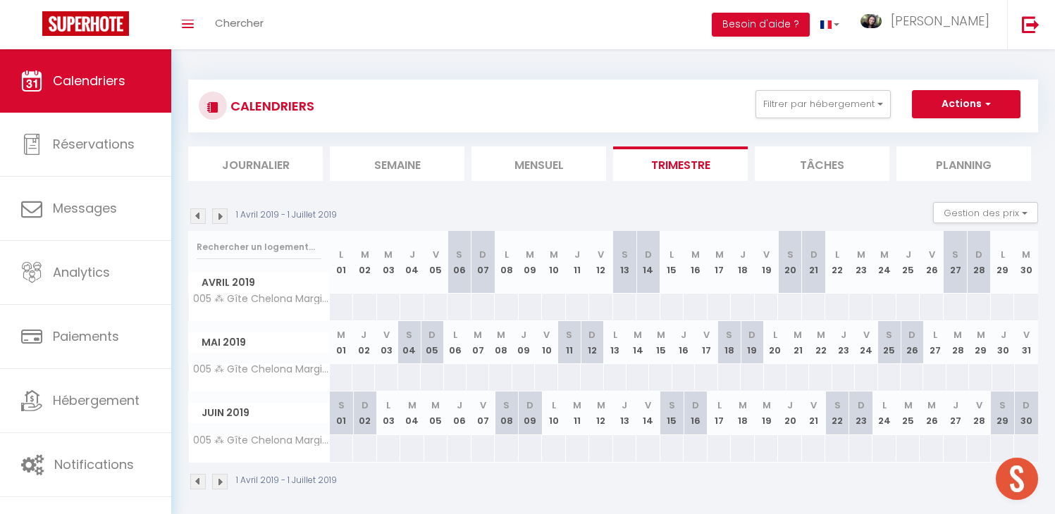
click at [892, 383] on div at bounding box center [888, 377] width 23 height 26
type input "[PERSON_NAME] 25 Mai 2019"
type input "Dim 26 Mai 2019"
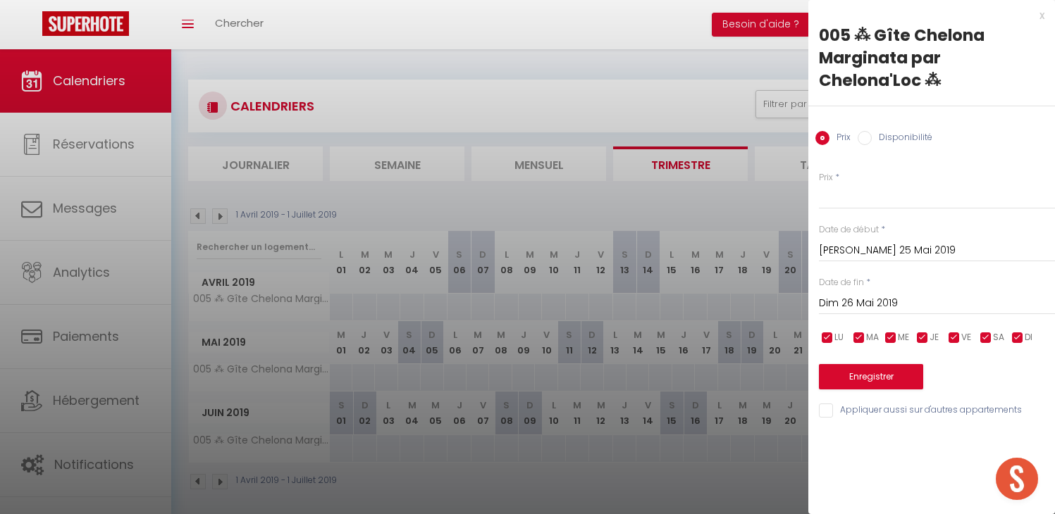
click at [736, 194] on div at bounding box center [527, 257] width 1055 height 514
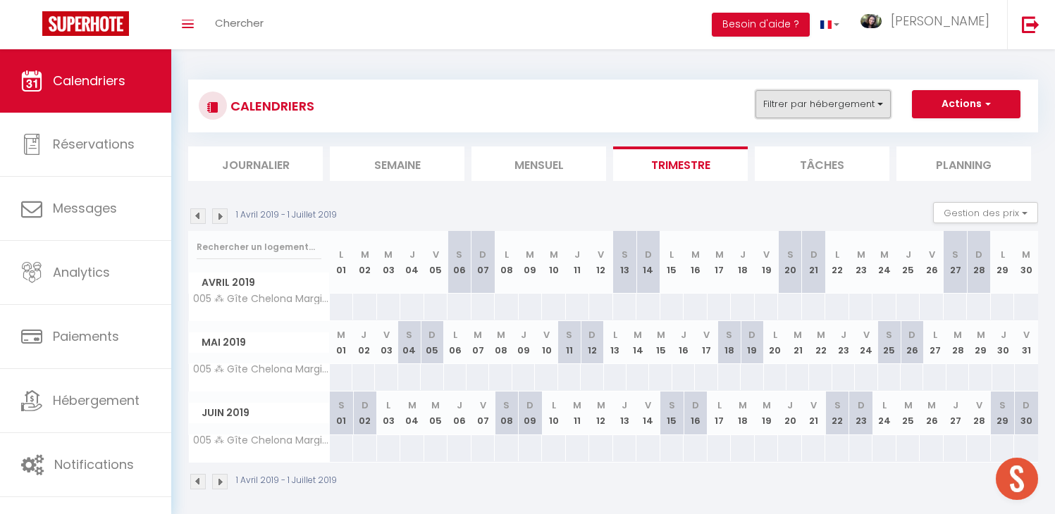
click at [814, 107] on button "Filtrer par hébergement" at bounding box center [822, 104] width 135 height 28
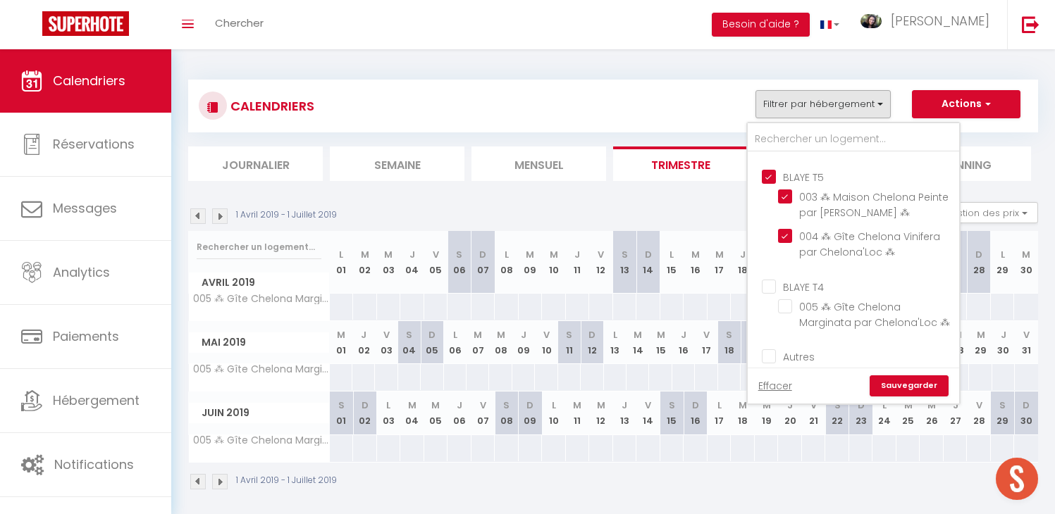
click at [904, 388] on link "Sauvegarder" at bounding box center [909, 386] width 79 height 21
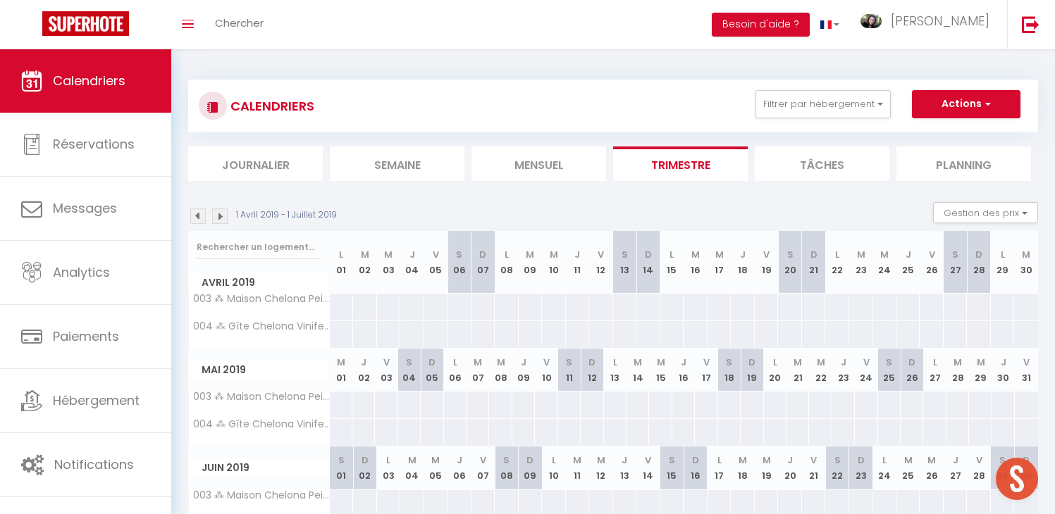
click at [198, 211] on img at bounding box center [198, 217] width 16 height 16
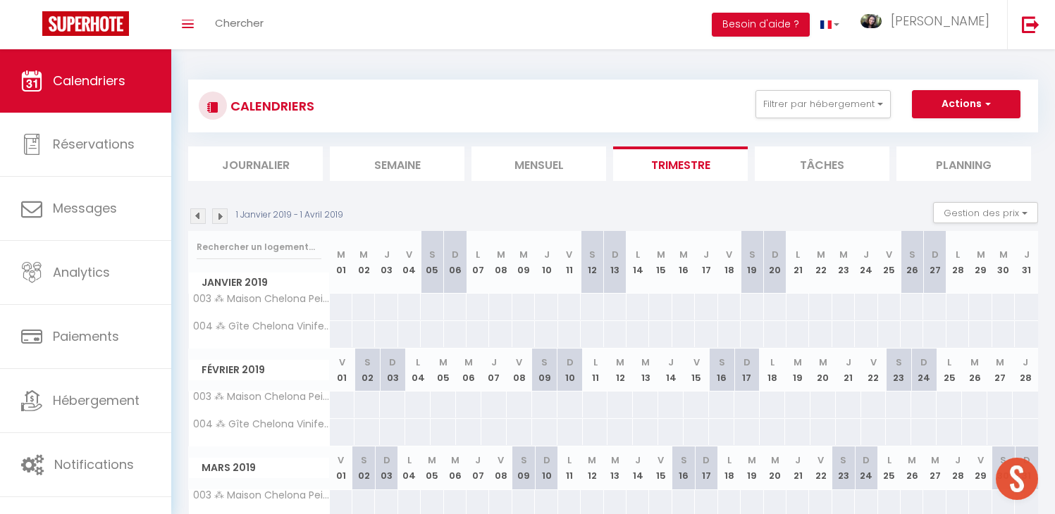
click at [198, 211] on img at bounding box center [198, 217] width 16 height 16
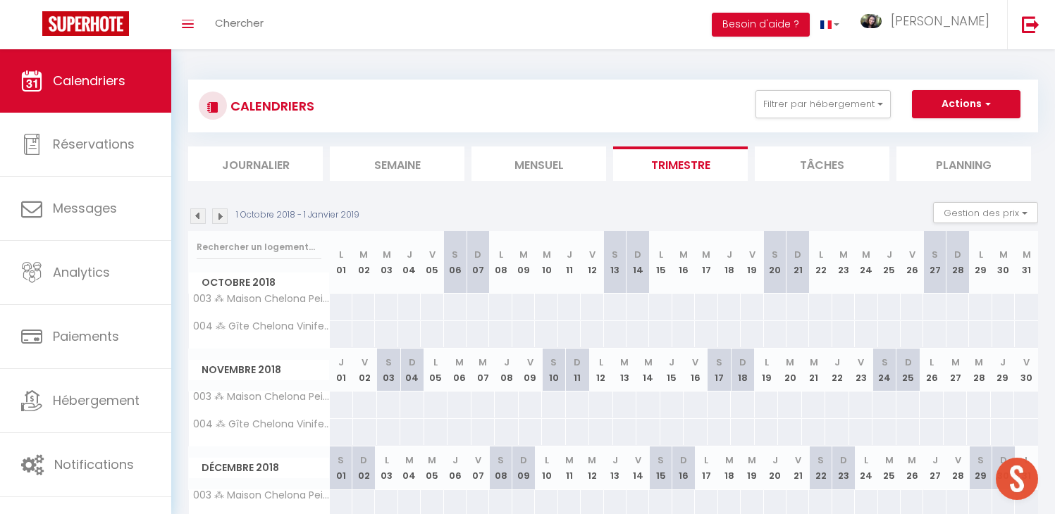
click at [198, 212] on img at bounding box center [198, 217] width 16 height 16
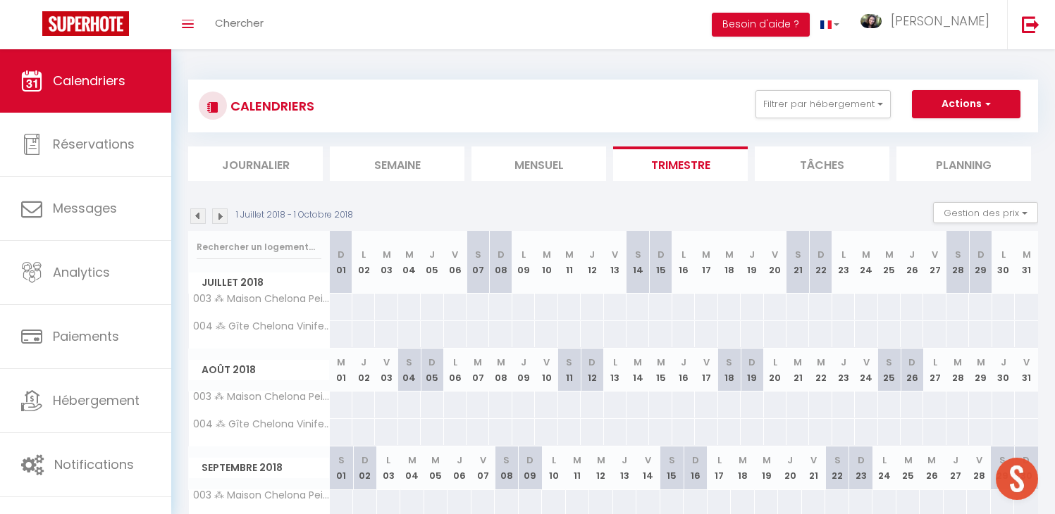
click at [198, 212] on img at bounding box center [198, 217] width 16 height 16
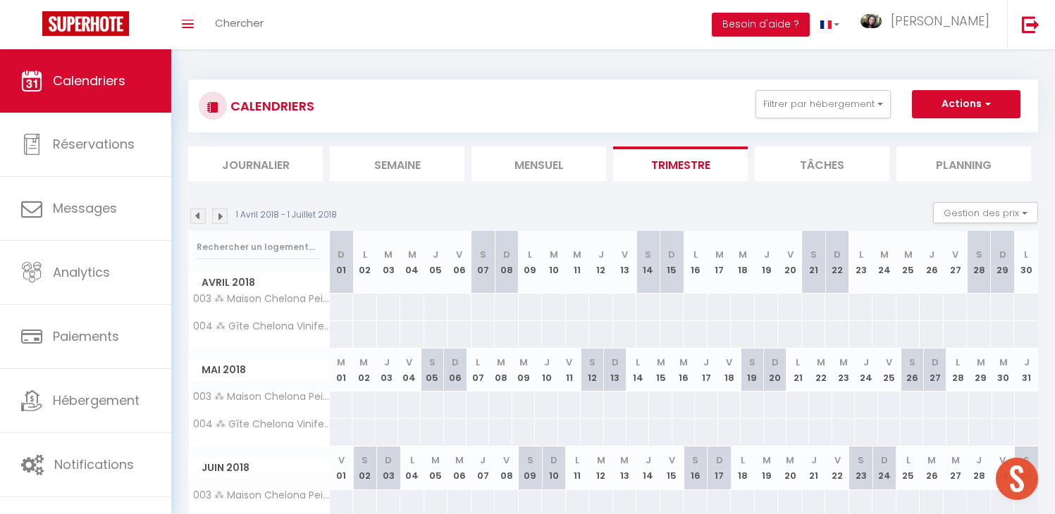
click at [198, 212] on img at bounding box center [198, 217] width 16 height 16
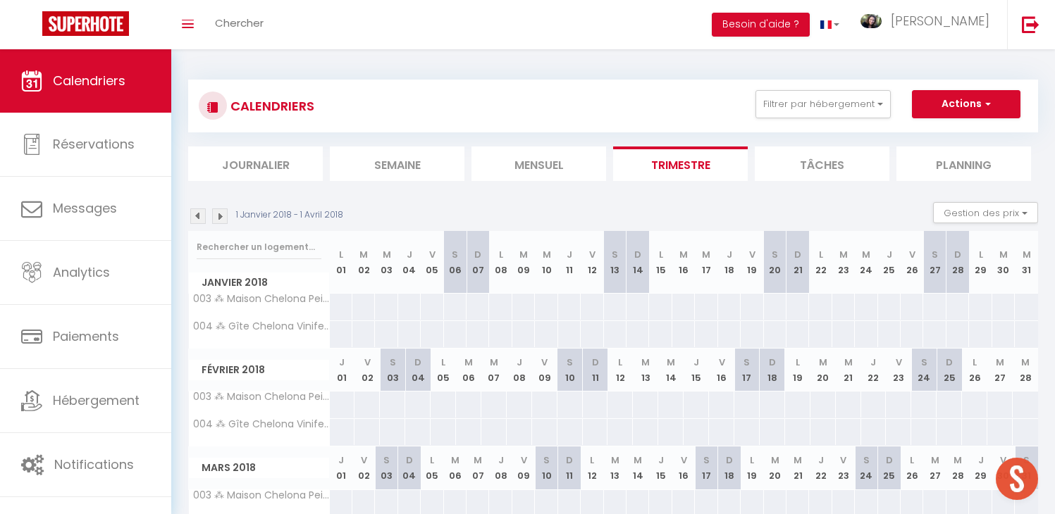
click at [221, 216] on img at bounding box center [220, 217] width 16 height 16
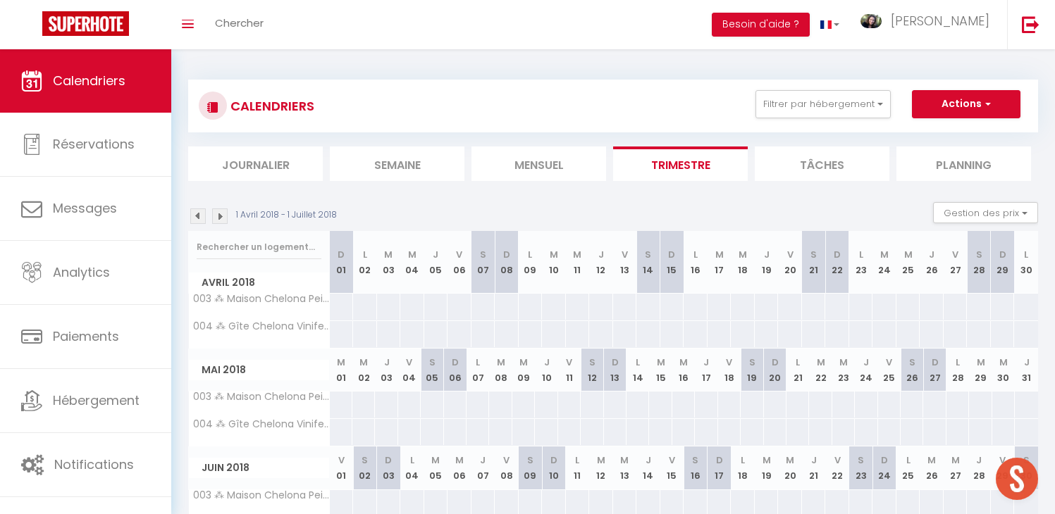
click at [221, 216] on img at bounding box center [220, 217] width 16 height 16
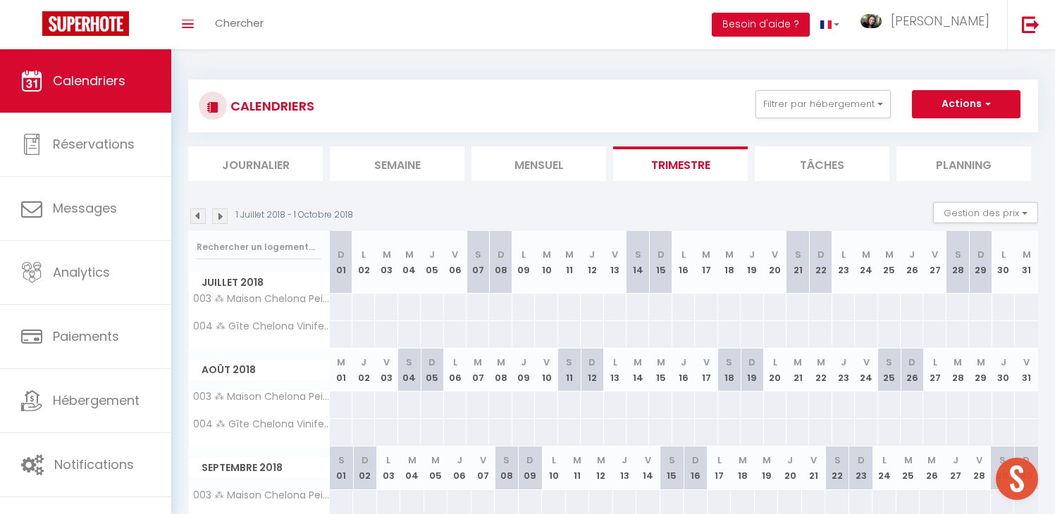
click at [221, 216] on img at bounding box center [220, 217] width 16 height 16
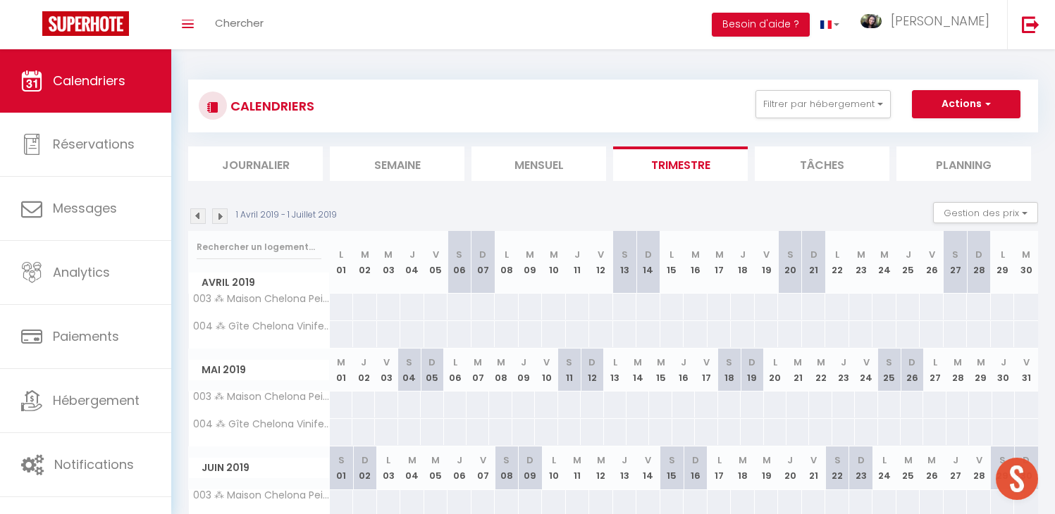
click at [221, 216] on img at bounding box center [220, 217] width 16 height 16
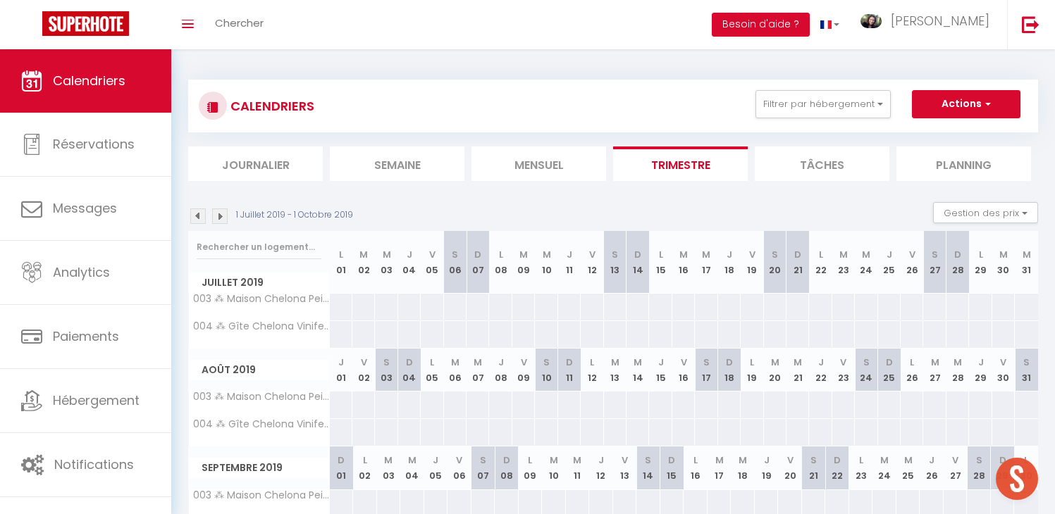
click at [221, 216] on img at bounding box center [220, 217] width 16 height 16
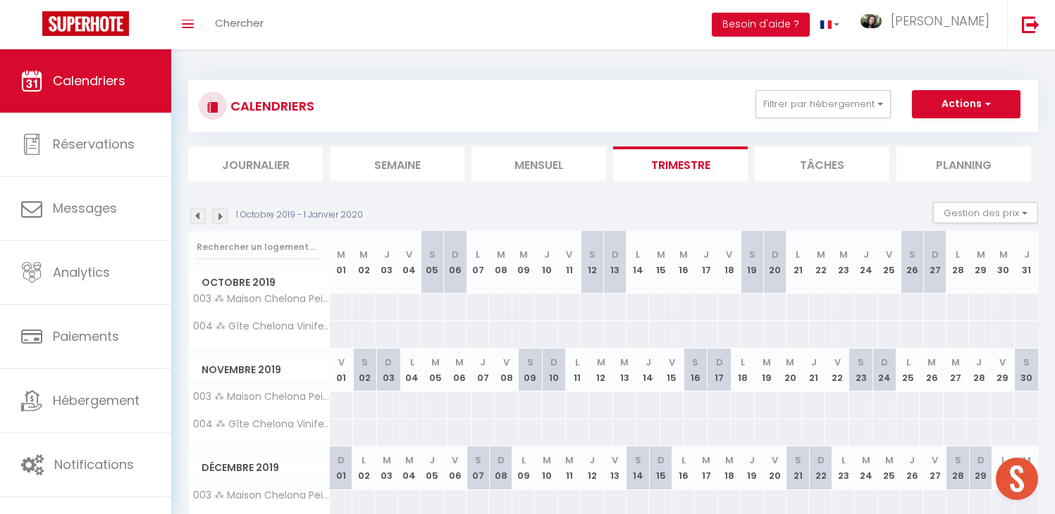
click at [221, 216] on img at bounding box center [220, 217] width 16 height 16
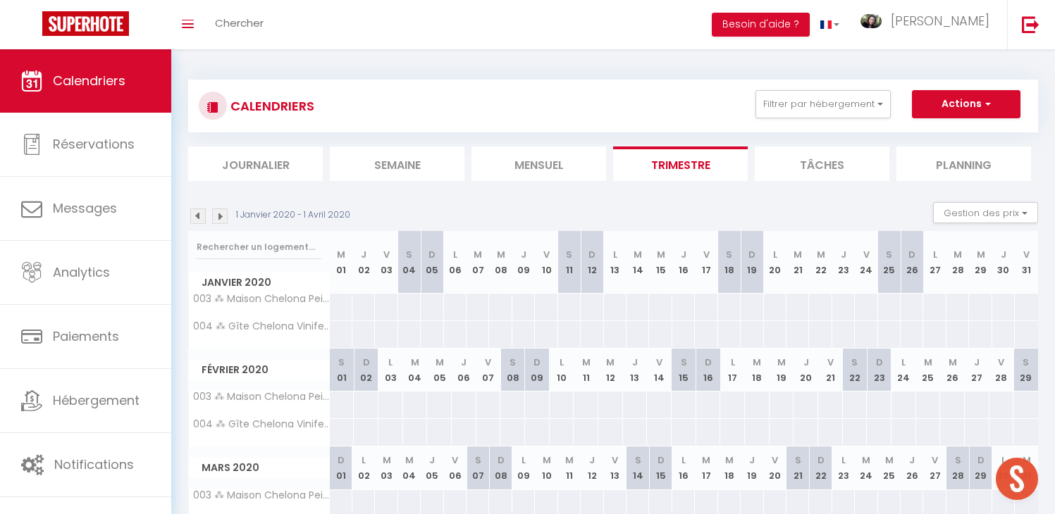
click at [221, 216] on img at bounding box center [220, 217] width 16 height 16
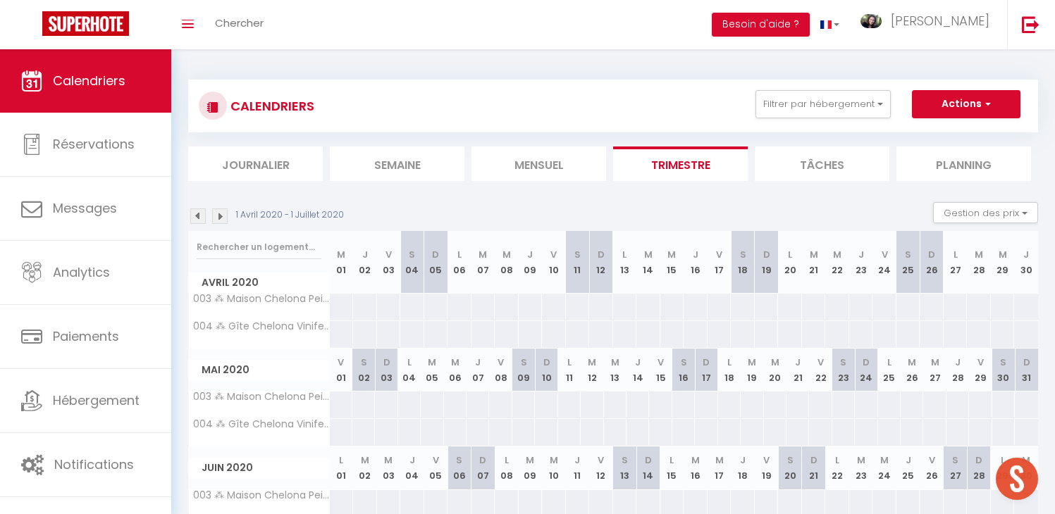
click at [221, 216] on img at bounding box center [220, 217] width 16 height 16
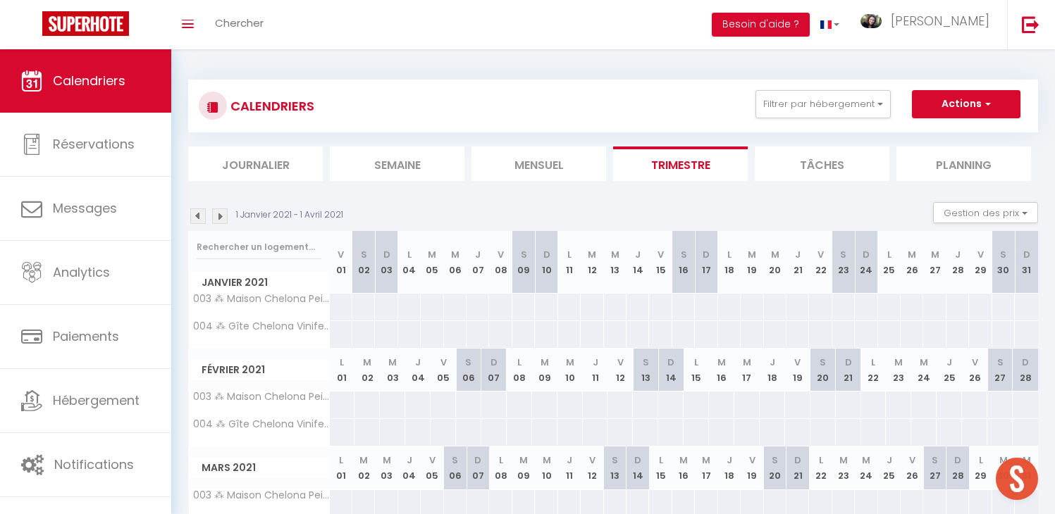
click at [221, 216] on img at bounding box center [220, 217] width 16 height 16
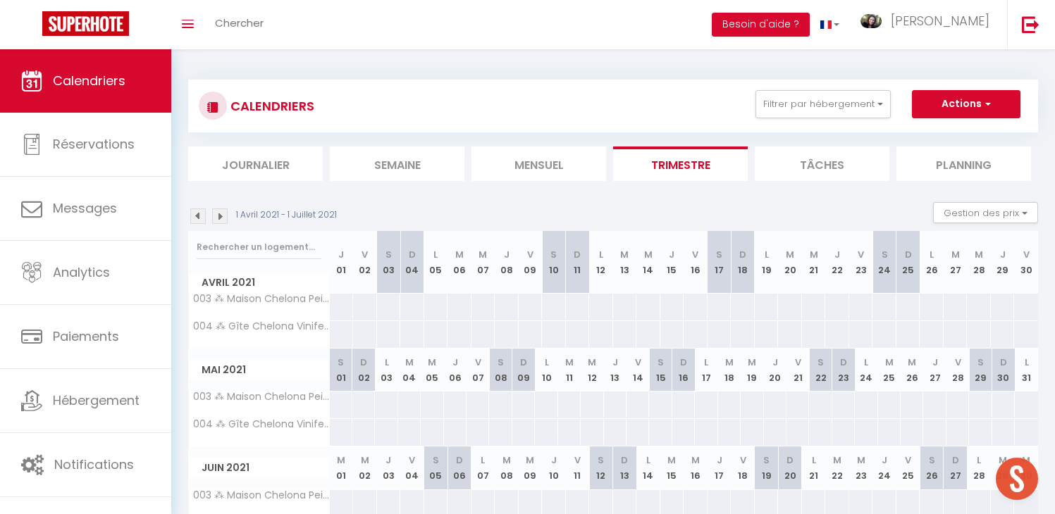
click at [221, 216] on img at bounding box center [220, 217] width 16 height 16
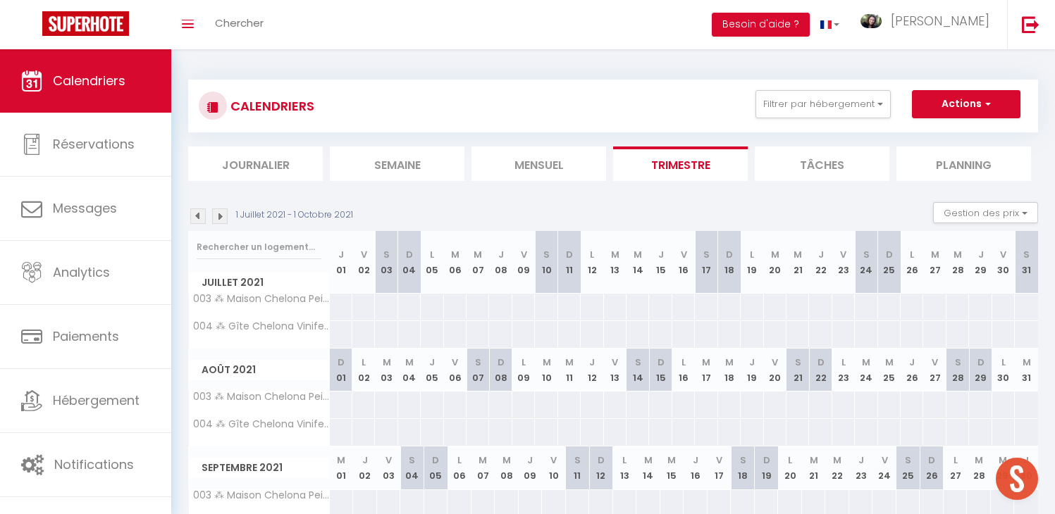
click at [221, 216] on img at bounding box center [220, 217] width 16 height 16
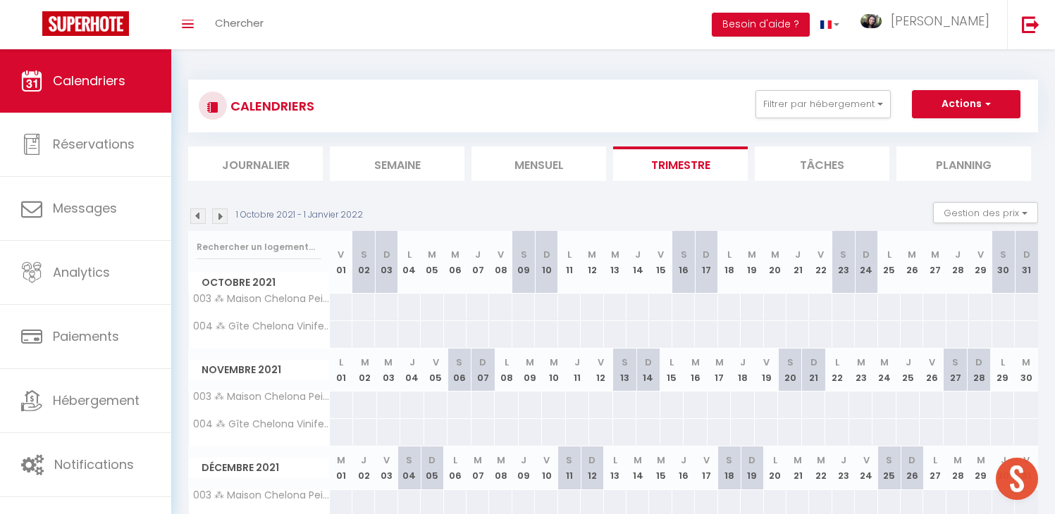
click at [221, 216] on img at bounding box center [220, 217] width 16 height 16
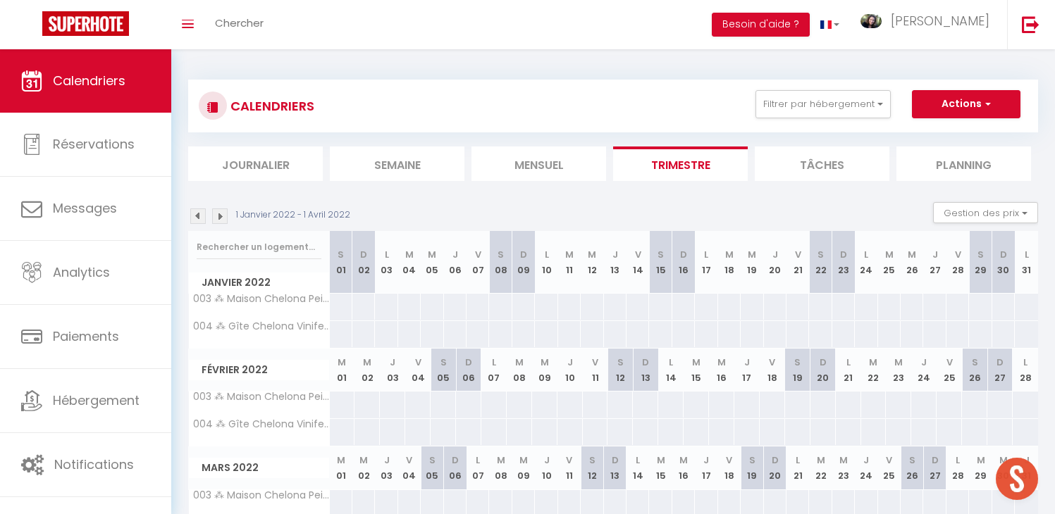
click at [221, 216] on img at bounding box center [220, 217] width 16 height 16
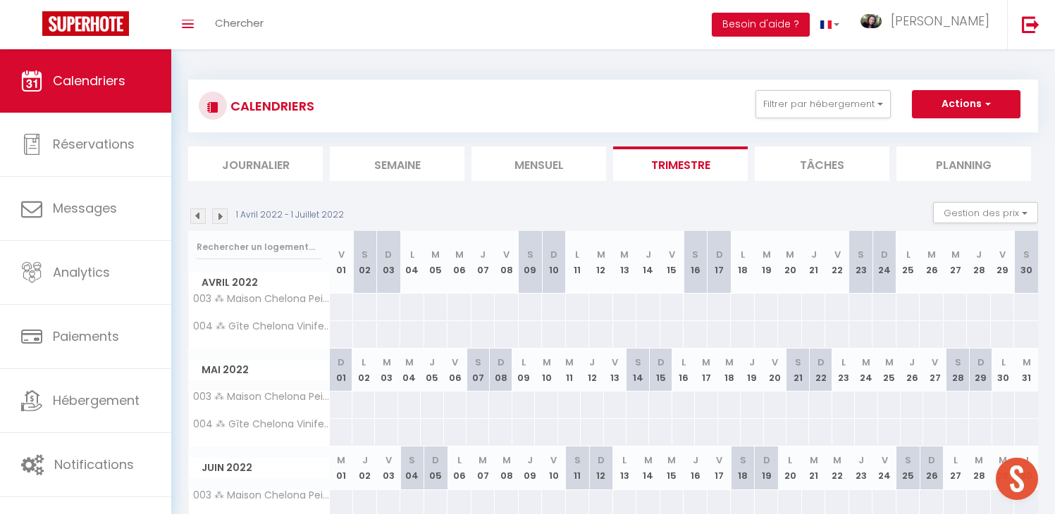
click at [221, 216] on img at bounding box center [220, 217] width 16 height 16
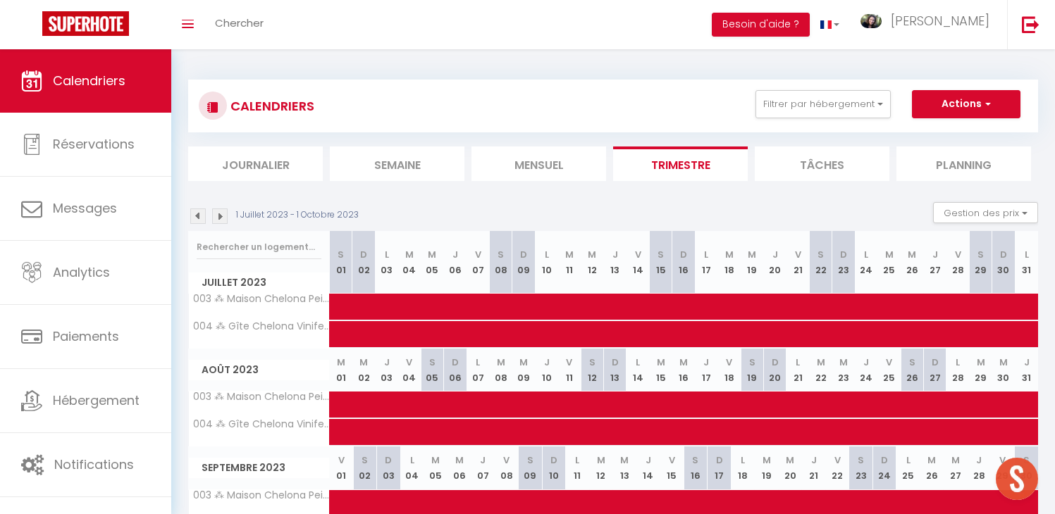
click at [198, 216] on img at bounding box center [198, 217] width 16 height 16
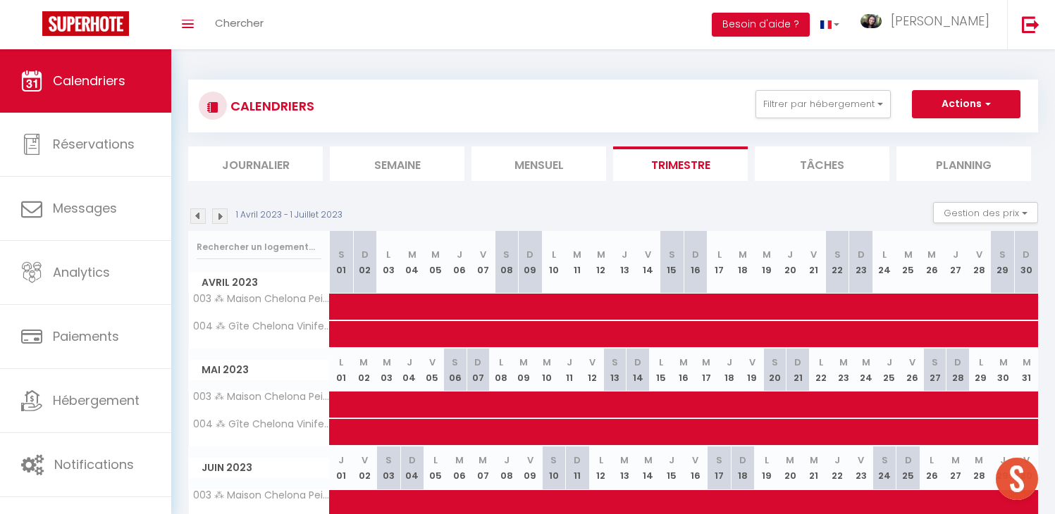
click at [221, 218] on img at bounding box center [220, 217] width 16 height 16
select select "KO"
select select "0"
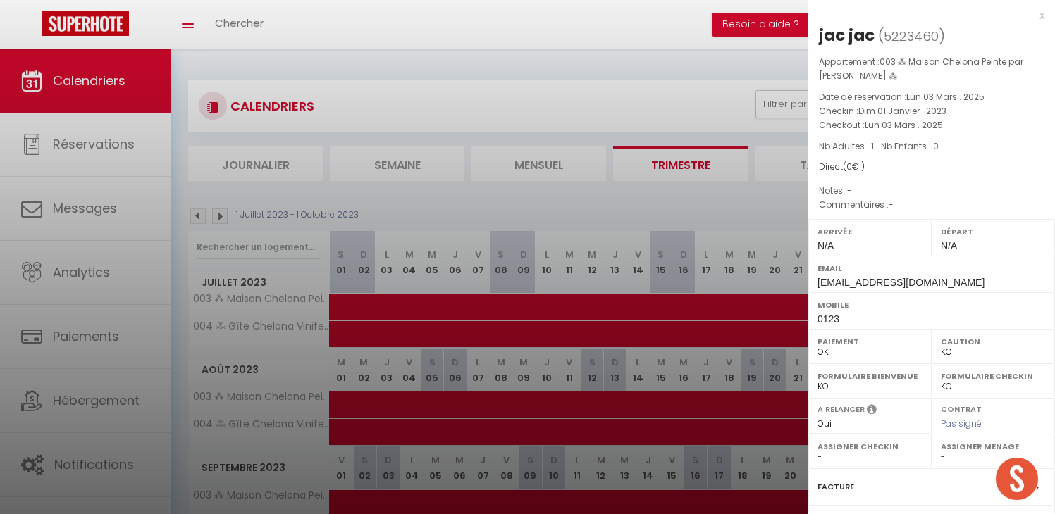
click at [668, 183] on div at bounding box center [527, 257] width 1055 height 514
